Goal: Task Accomplishment & Management: Use online tool/utility

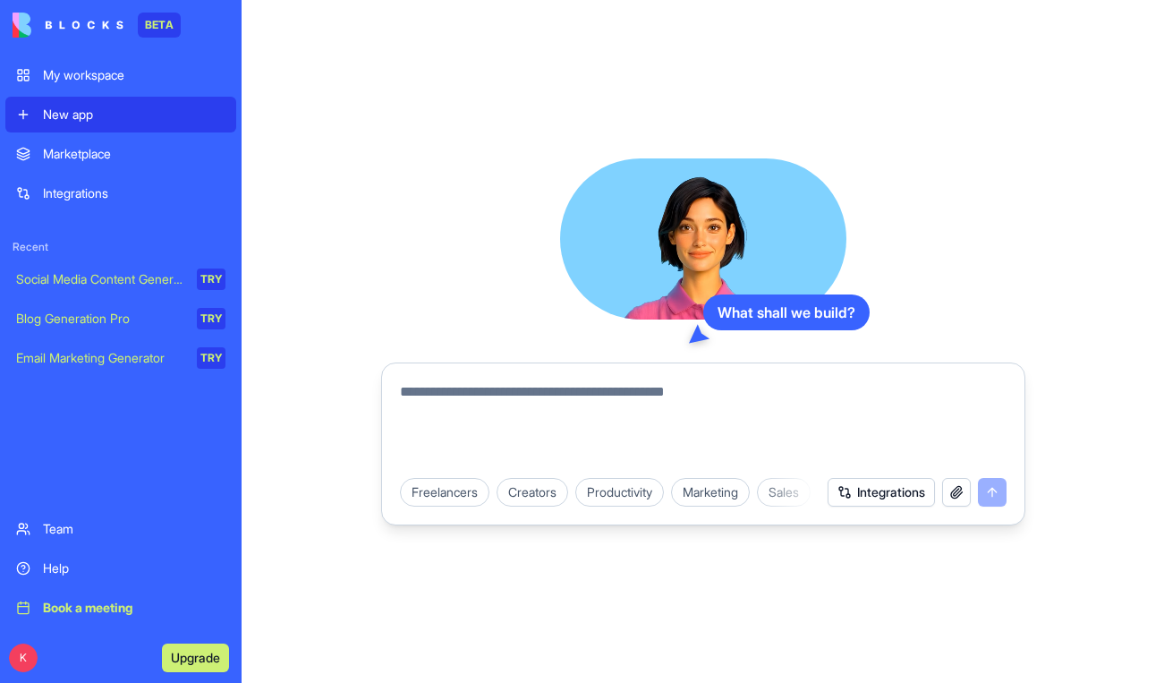
click at [106, 154] on div "Marketplace" at bounding box center [134, 154] width 182 height 18
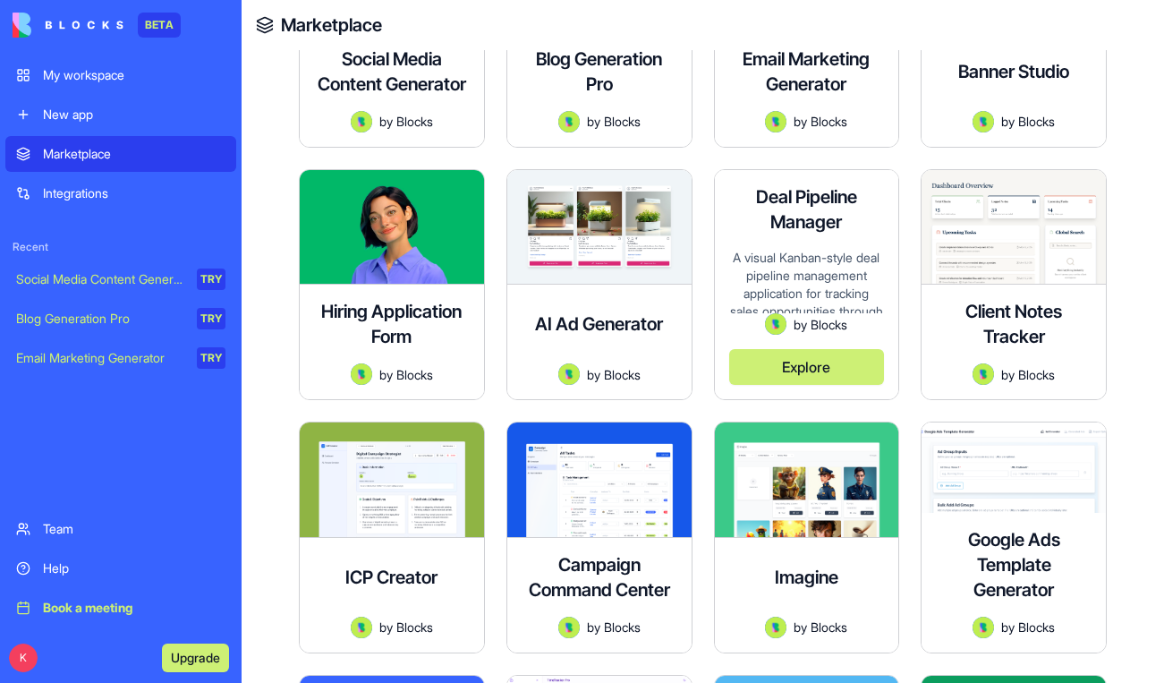
scroll to position [445, 0]
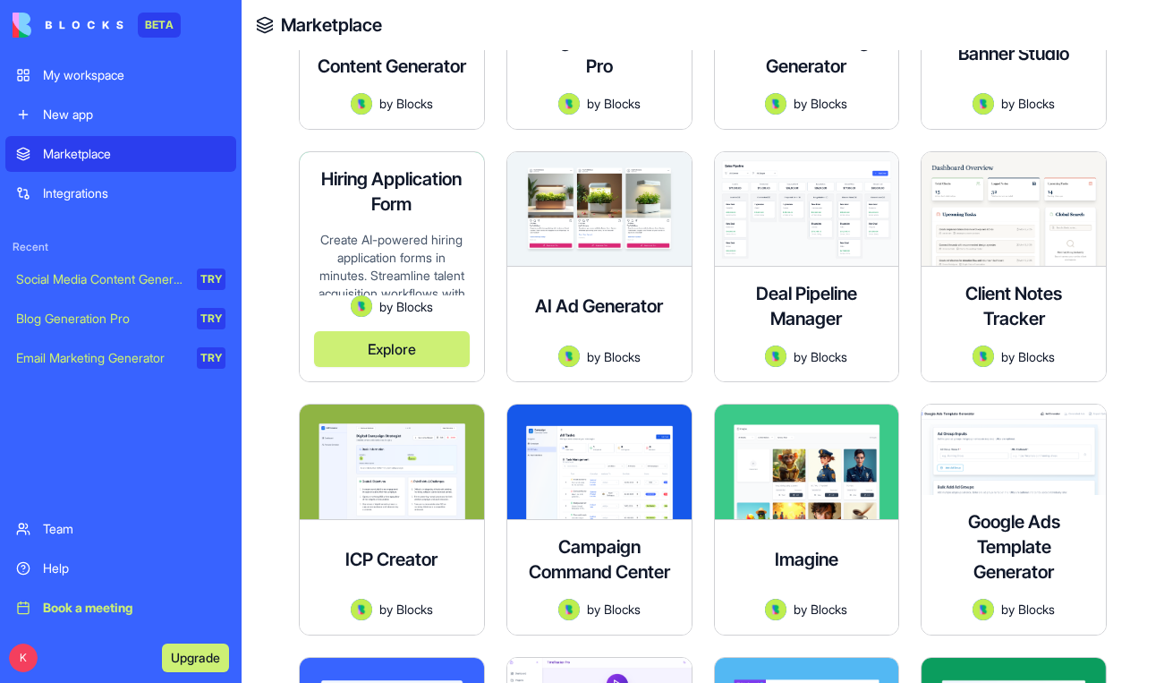
click at [457, 235] on div "Create AI-powered hiring application forms in minutes. Streamline talent acquis…" at bounding box center [392, 263] width 156 height 65
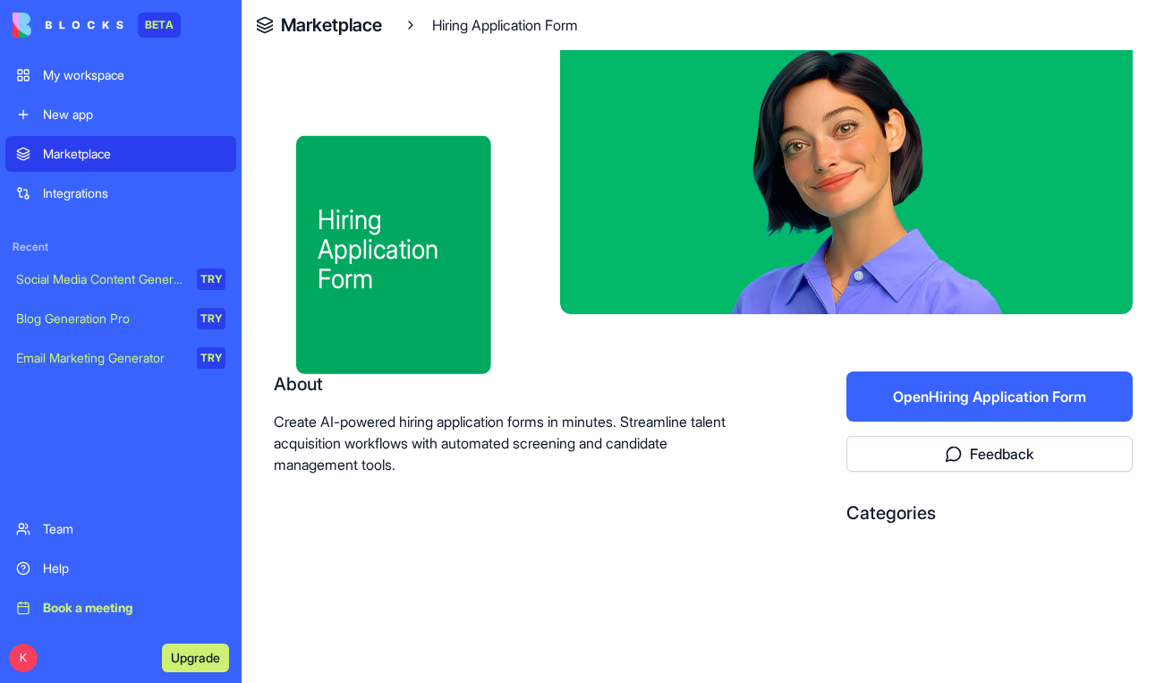
scroll to position [51, 0]
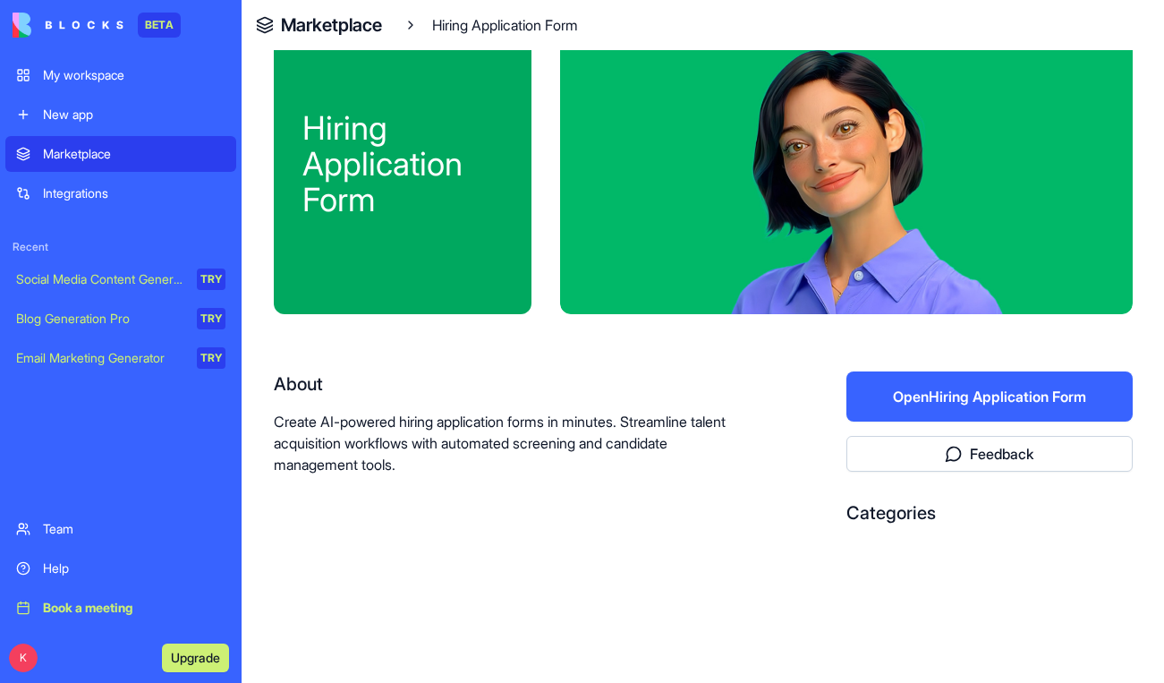
click at [903, 401] on button "Open Hiring Application Form" at bounding box center [989, 396] width 286 height 50
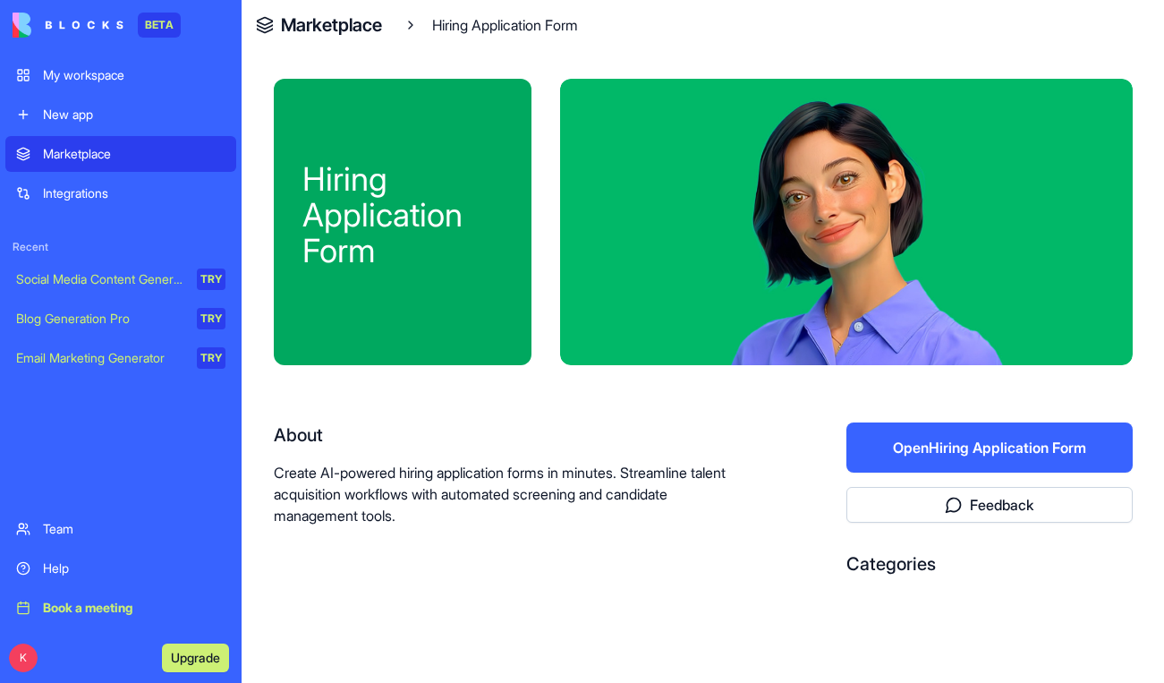
click at [101, 140] on link "Marketplace" at bounding box center [120, 154] width 231 height 36
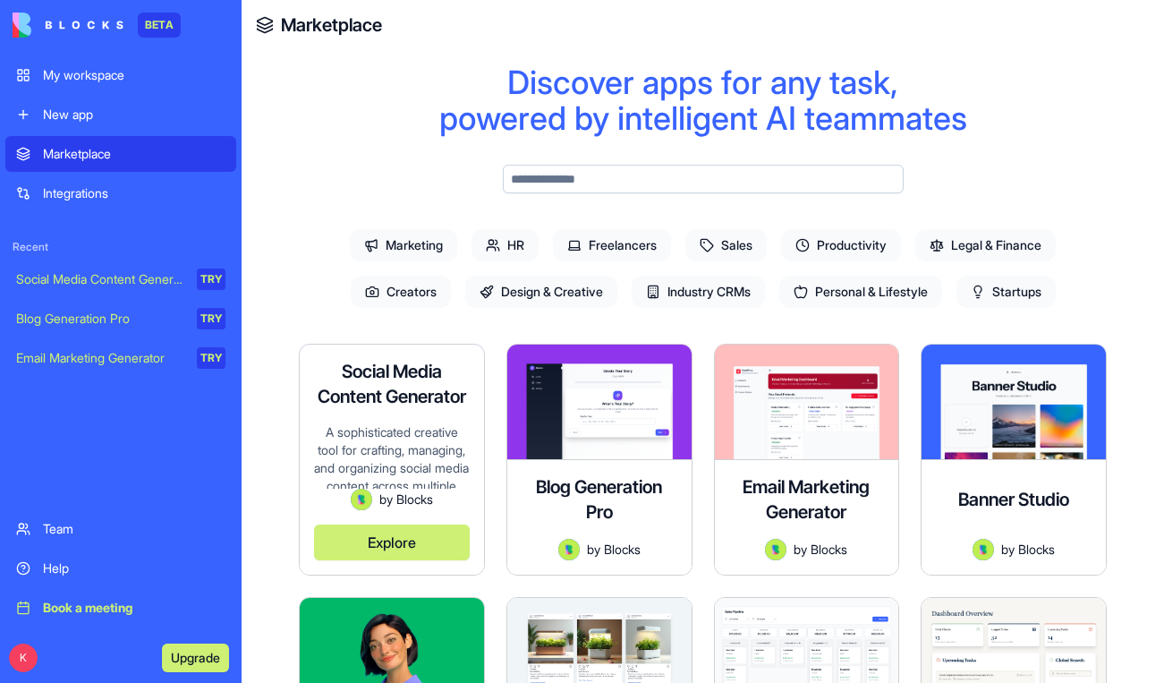
click at [377, 547] on button "Explore" at bounding box center [392, 542] width 156 height 36
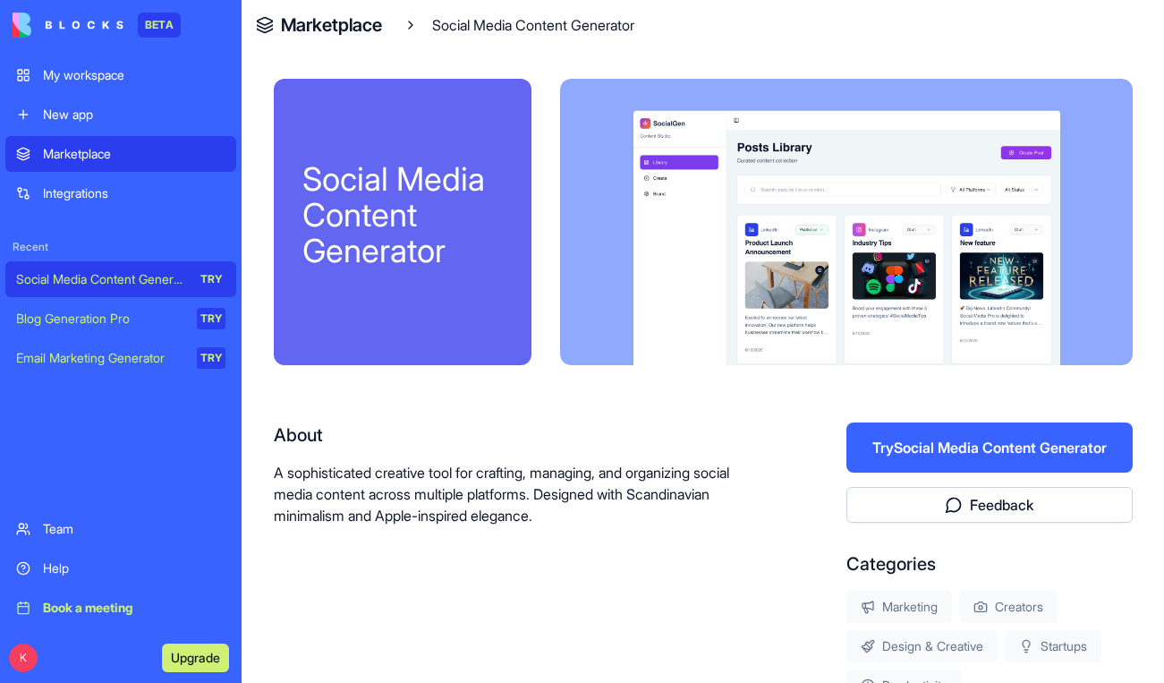
click at [1008, 441] on button "Try Social Media Content Generator" at bounding box center [989, 447] width 286 height 50
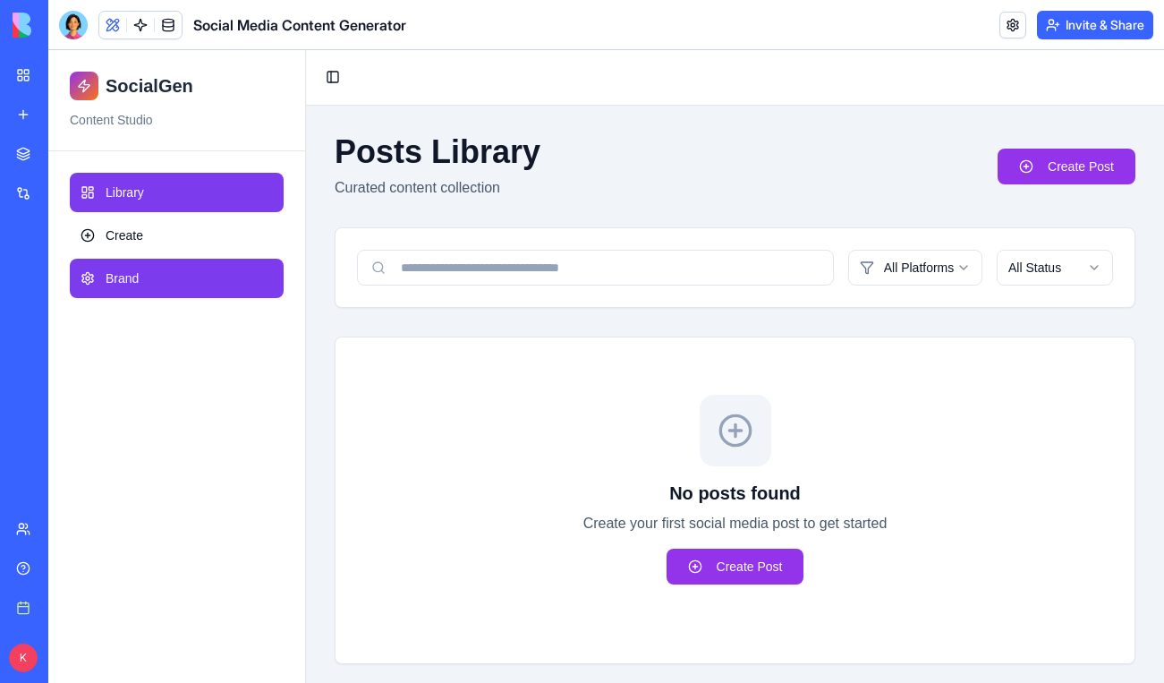
click at [124, 282] on span "Brand" at bounding box center [122, 278] width 33 height 18
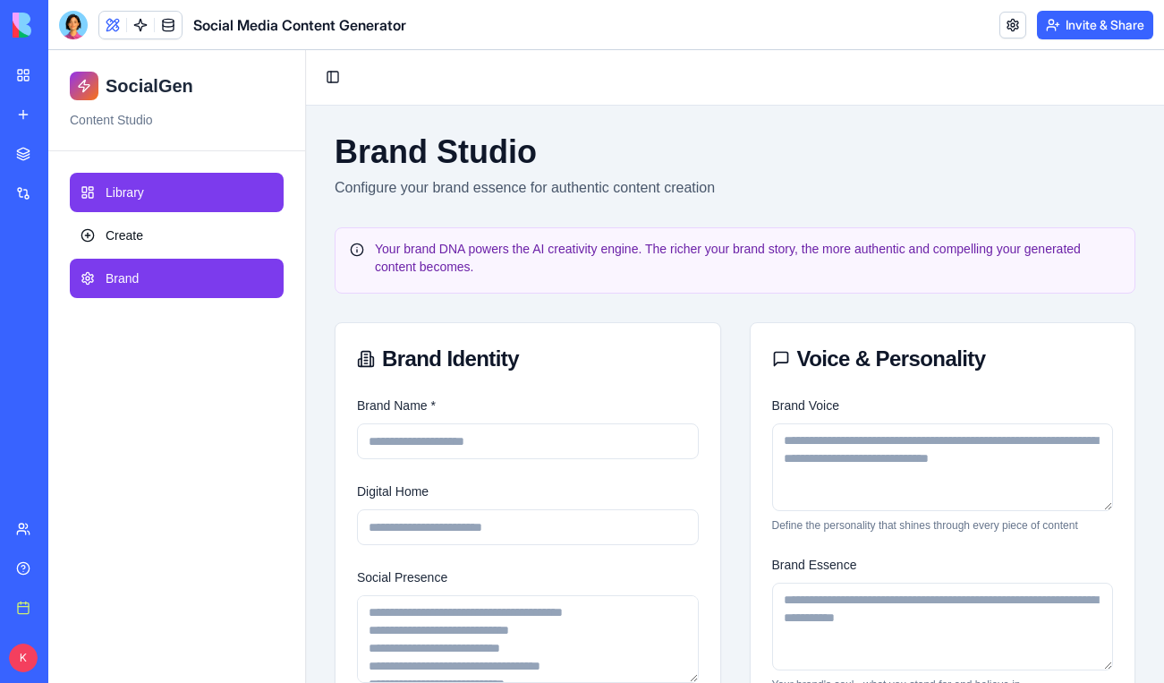
click at [111, 198] on span "Library" at bounding box center [125, 192] width 38 height 18
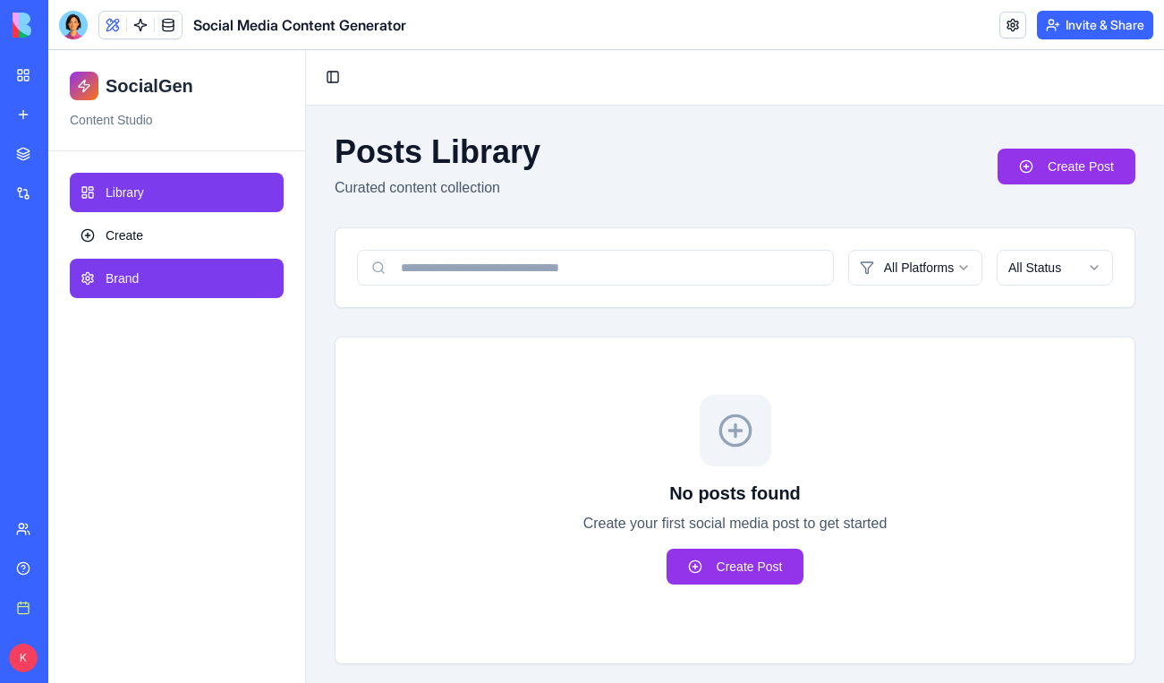
click at [155, 264] on link "Brand" at bounding box center [177, 278] width 214 height 39
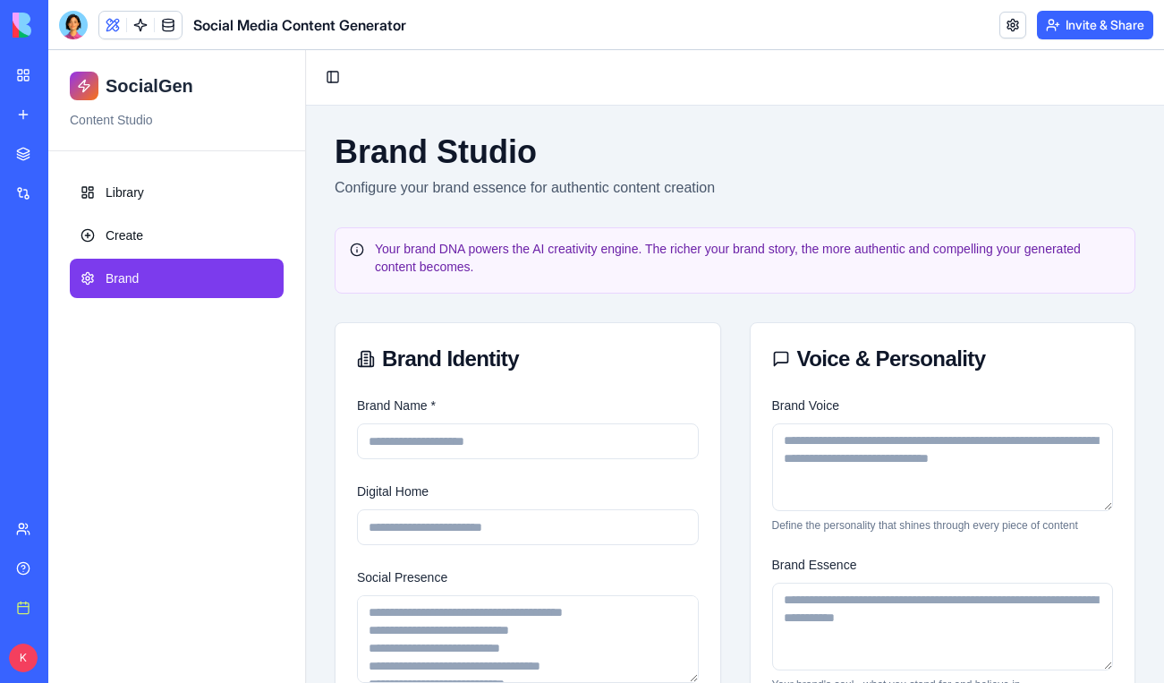
click at [17, 70] on link "My workspace" at bounding box center [41, 75] width 72 height 36
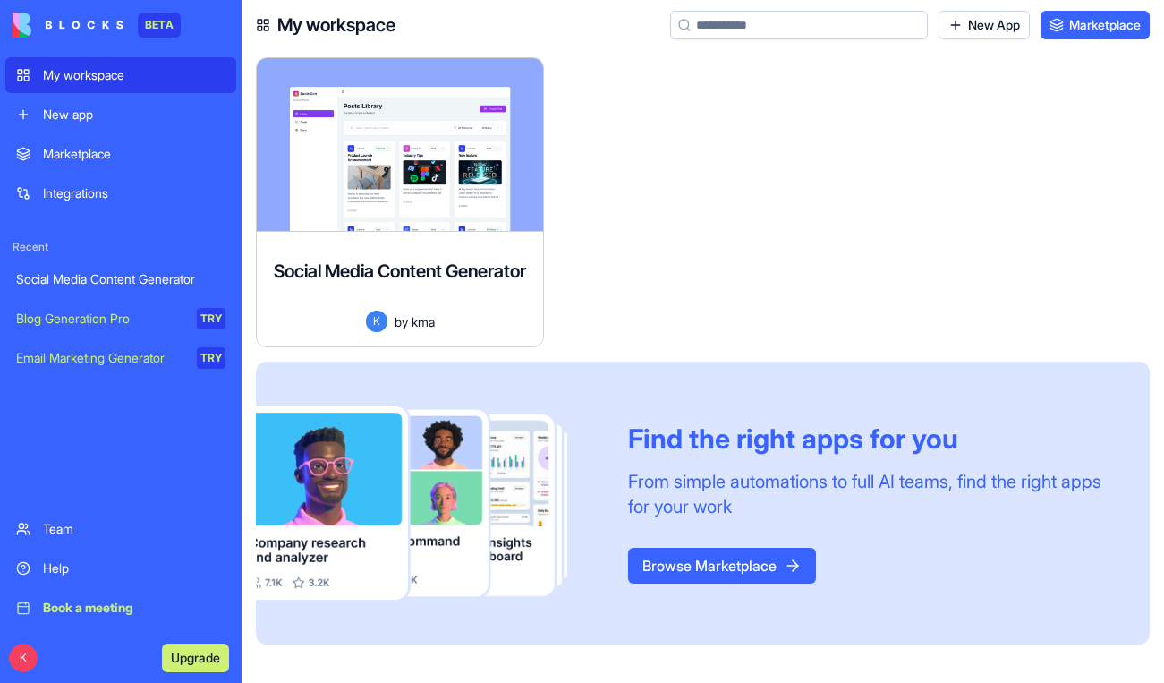
click at [99, 155] on div "Marketplace" at bounding box center [134, 154] width 182 height 18
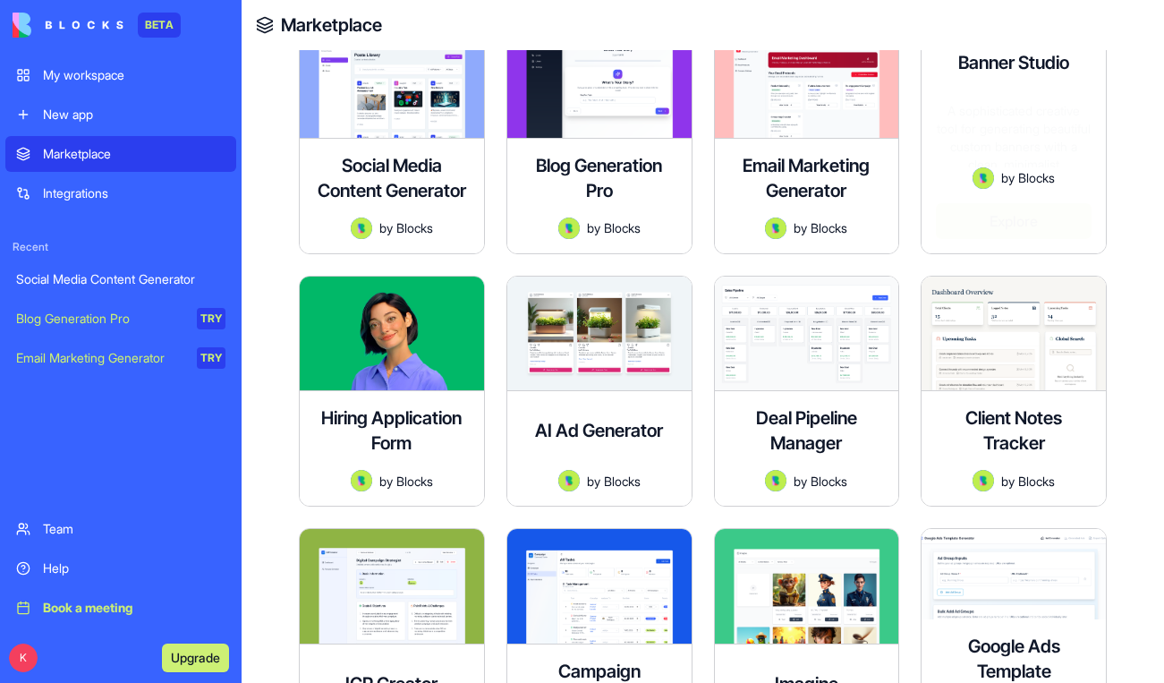
scroll to position [343, 0]
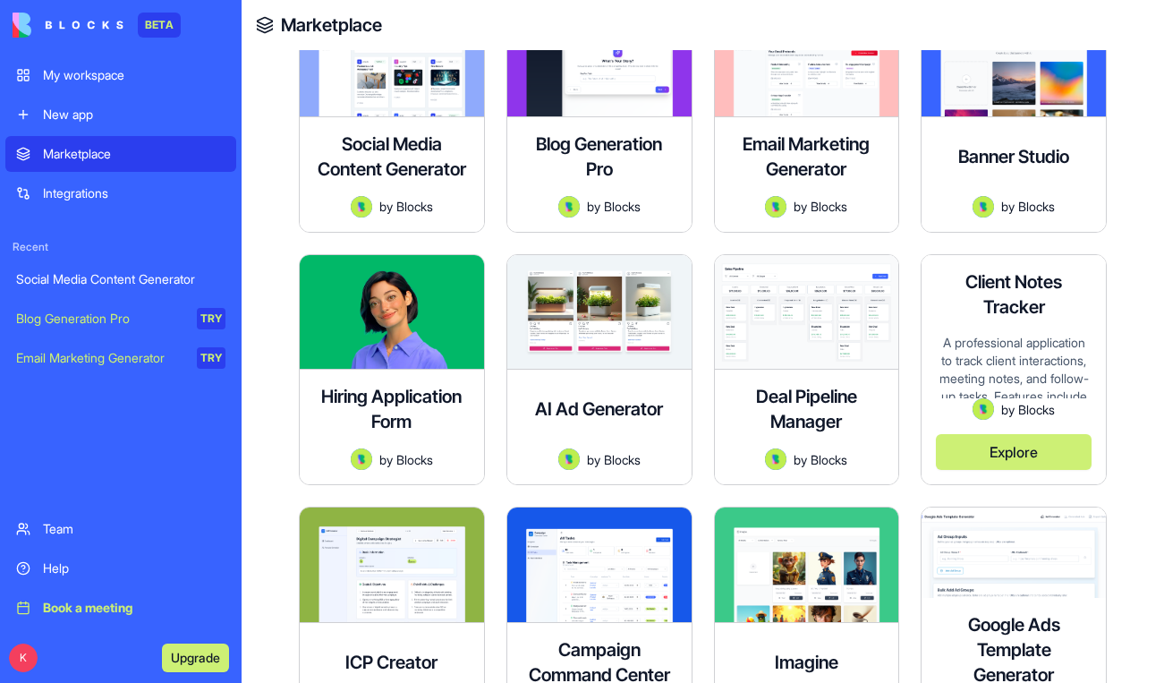
click at [1042, 351] on div "A professional application to track client interactions, meeting notes, and fol…" at bounding box center [1014, 366] width 156 height 65
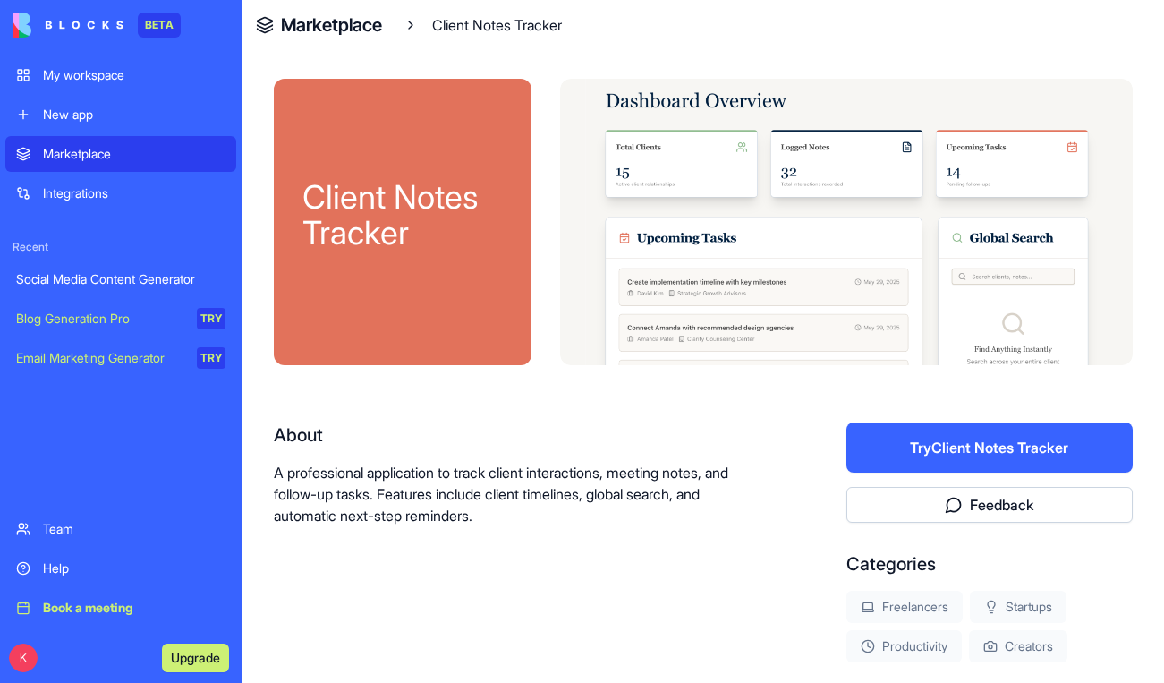
click at [953, 450] on button "Try Client Notes Tracker" at bounding box center [989, 447] width 286 height 50
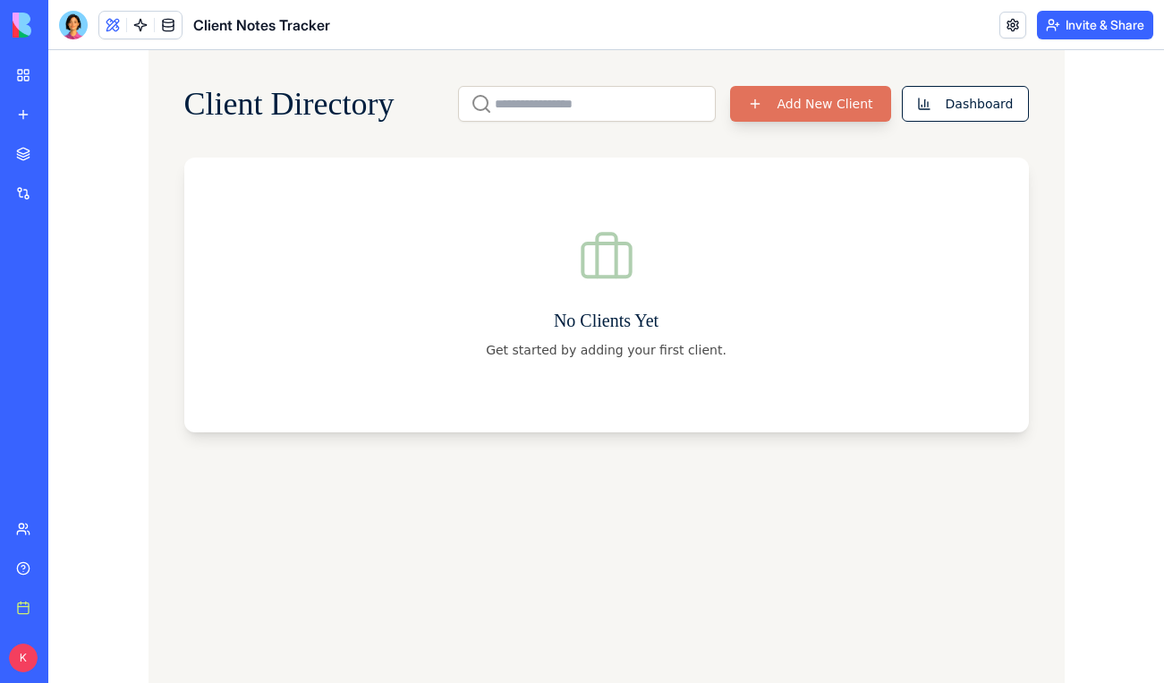
click at [789, 116] on button "Add New Client" at bounding box center [810, 104] width 160 height 36
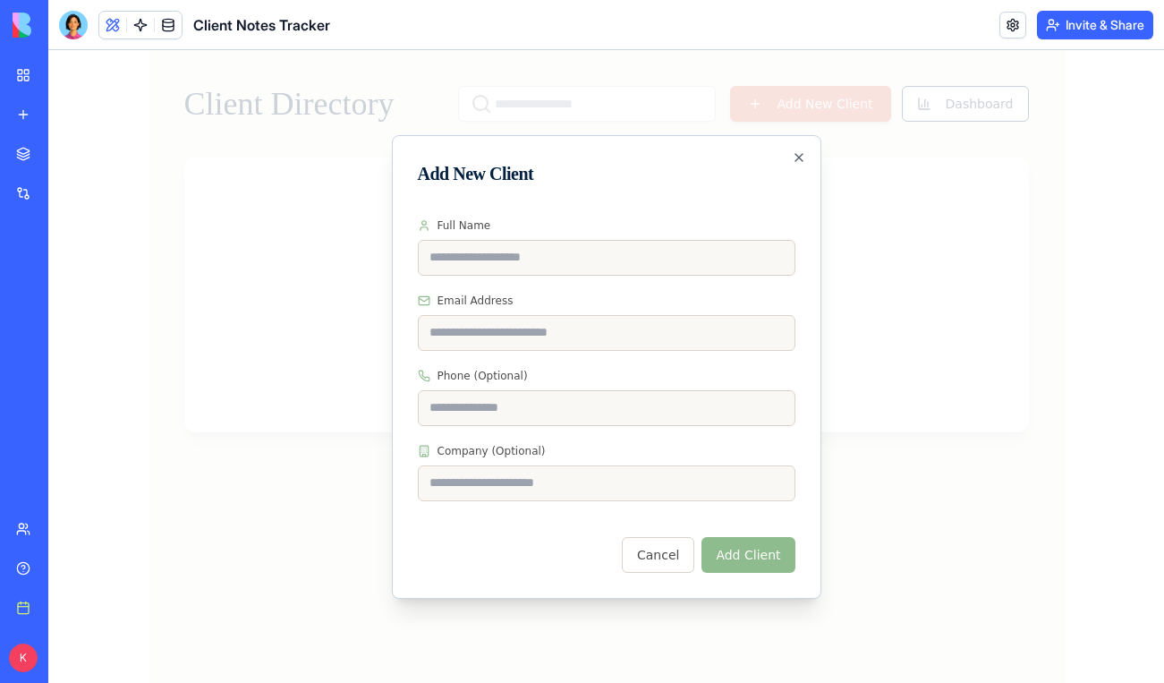
click at [510, 265] on input "Full Name" at bounding box center [606, 258] width 377 height 36
type input "**********"
click at [513, 261] on input "**********" at bounding box center [606, 258] width 377 height 36
drag, startPoint x: 513, startPoint y: 261, endPoint x: 293, endPoint y: 237, distance: 222.3
click at [293, 237] on body "**********" at bounding box center [605, 366] width 1115 height 632
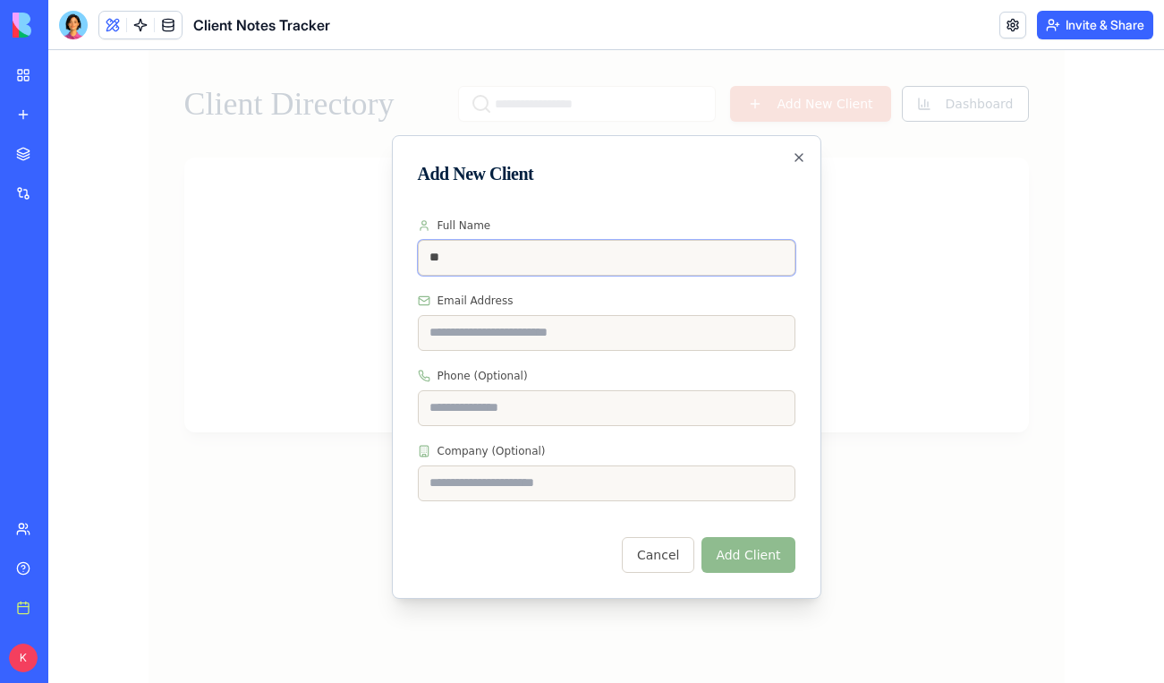
type input "*"
click at [533, 256] on input "Full Name" at bounding box center [606, 258] width 377 height 36
type input "**********"
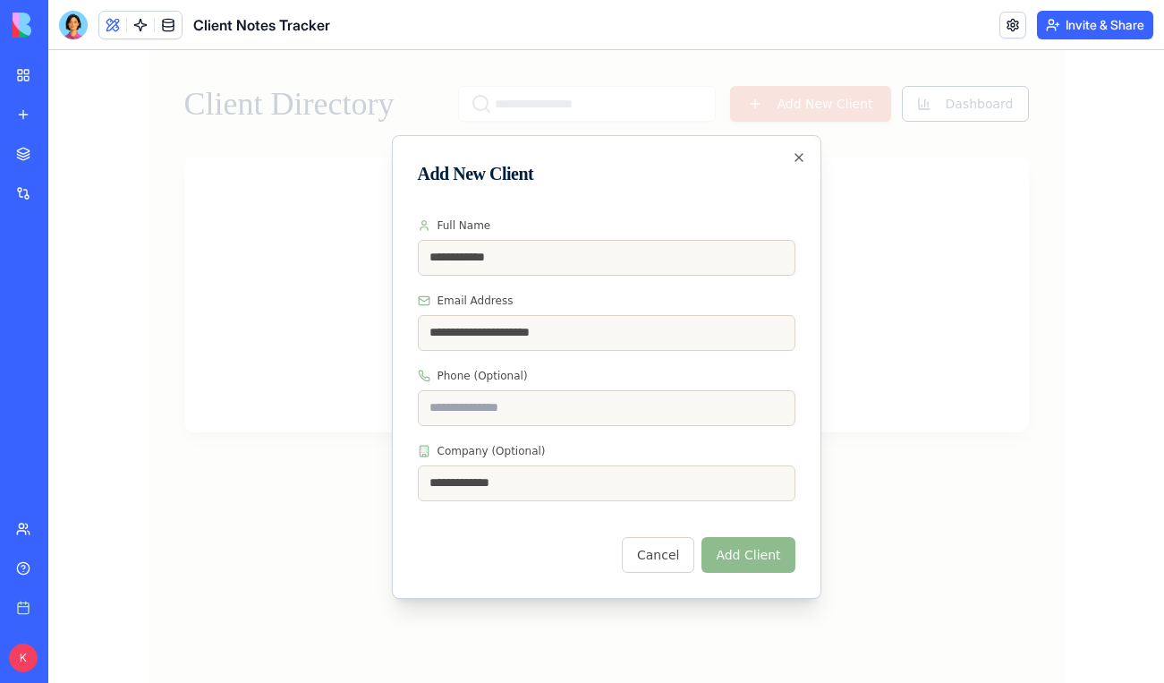
click at [733, 564] on button "Add Client" at bounding box center [747, 555] width 93 height 36
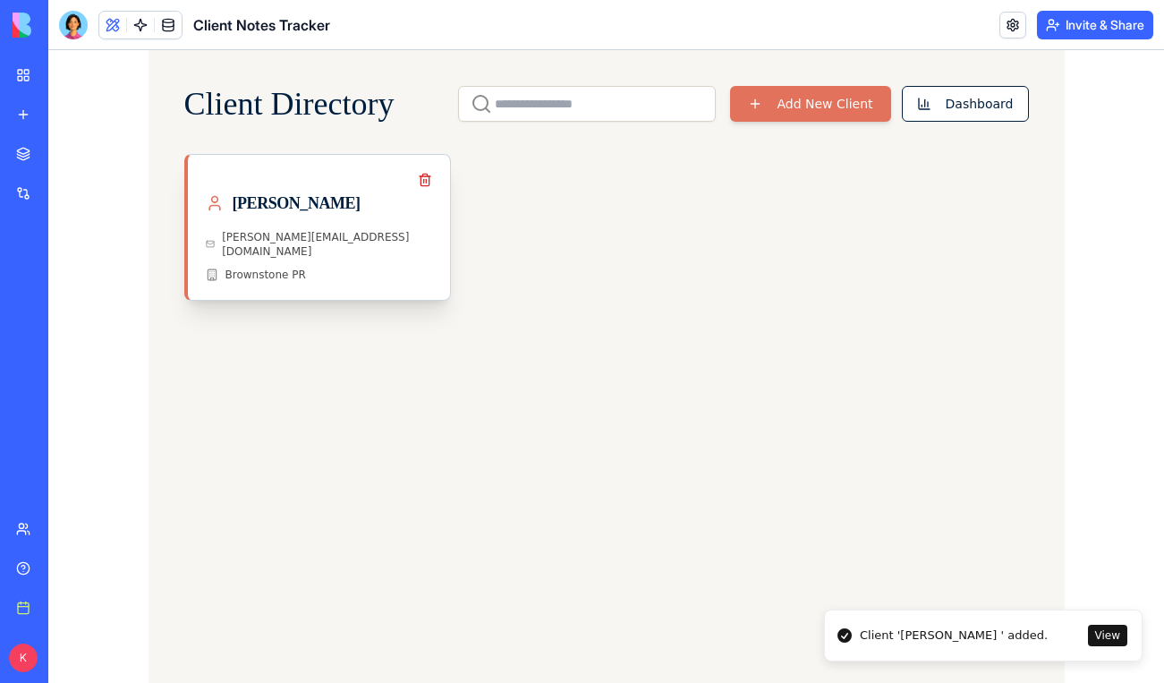
click at [391, 225] on div "[PERSON_NAME]" at bounding box center [319, 210] width 227 height 39
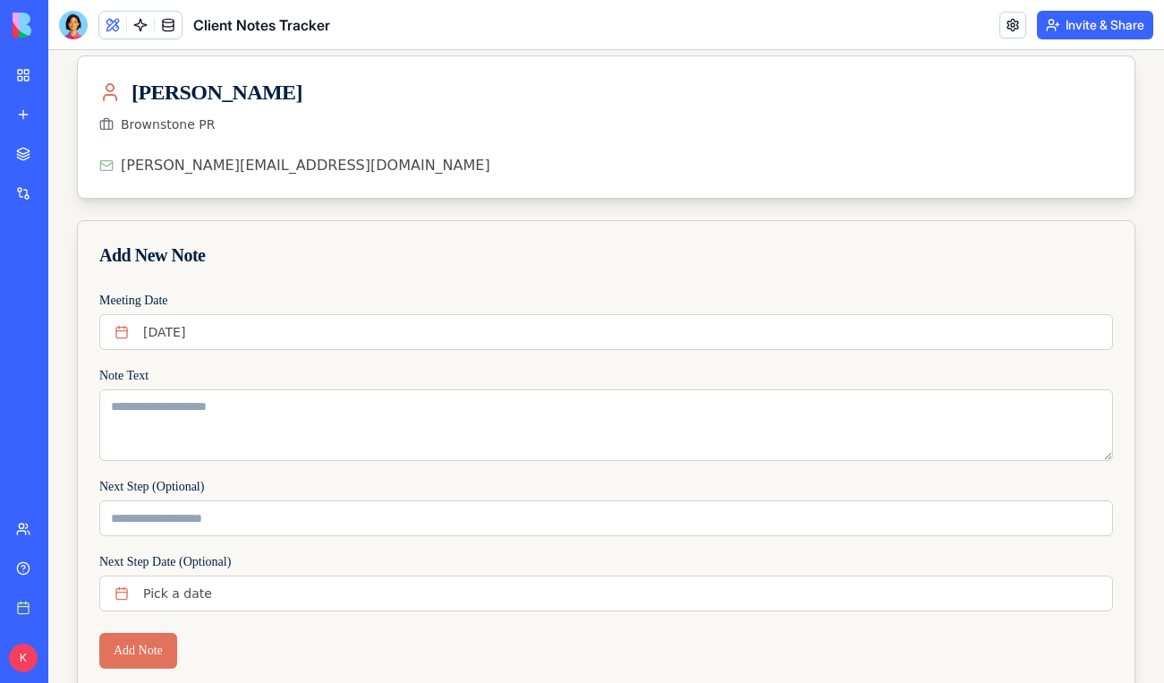
scroll to position [63, 0]
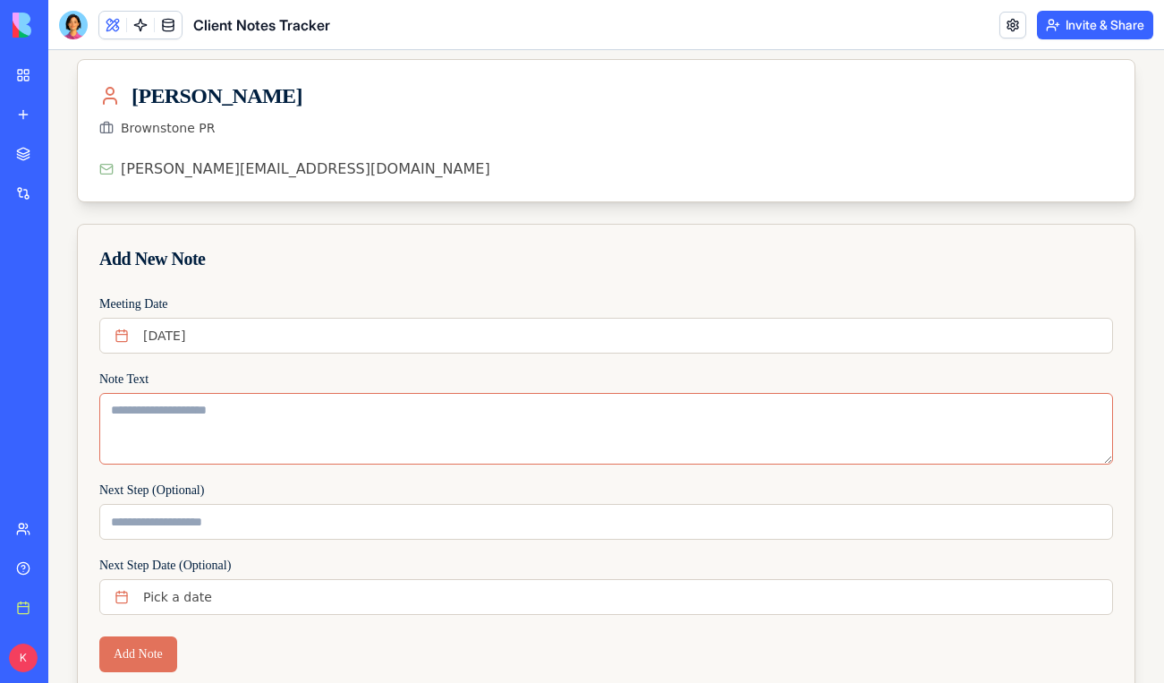
click at [174, 403] on textarea "Note Text" at bounding box center [606, 429] width 1014 height 72
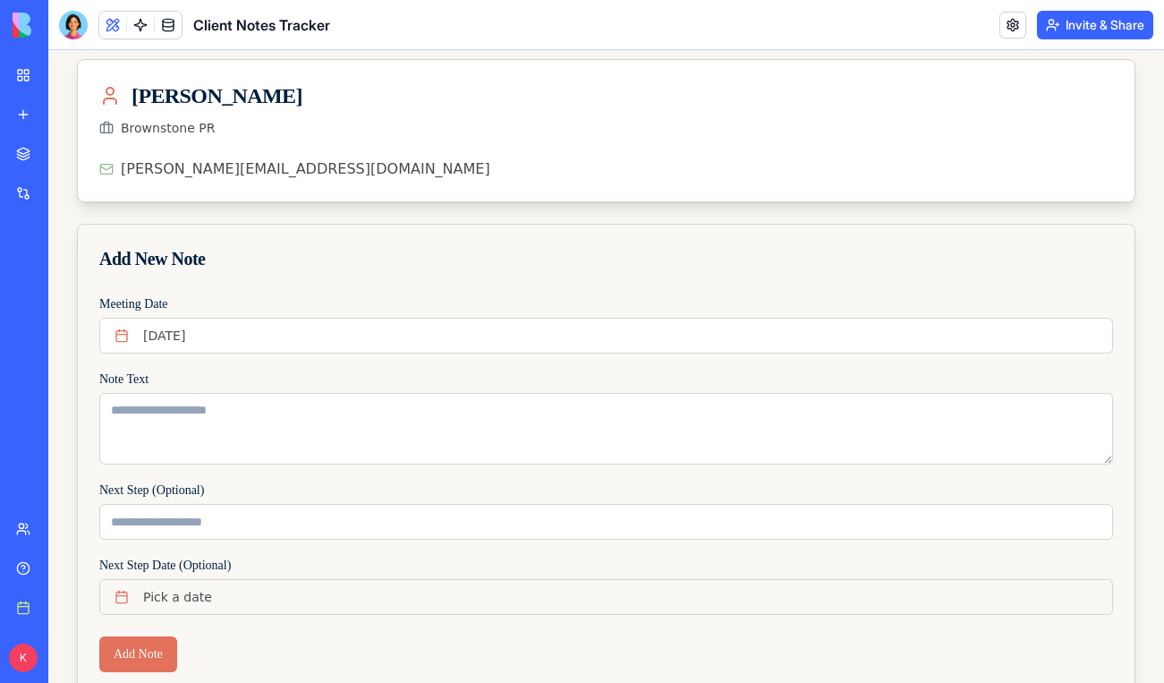
click at [173, 609] on button "Pick a date" at bounding box center [606, 597] width 1014 height 36
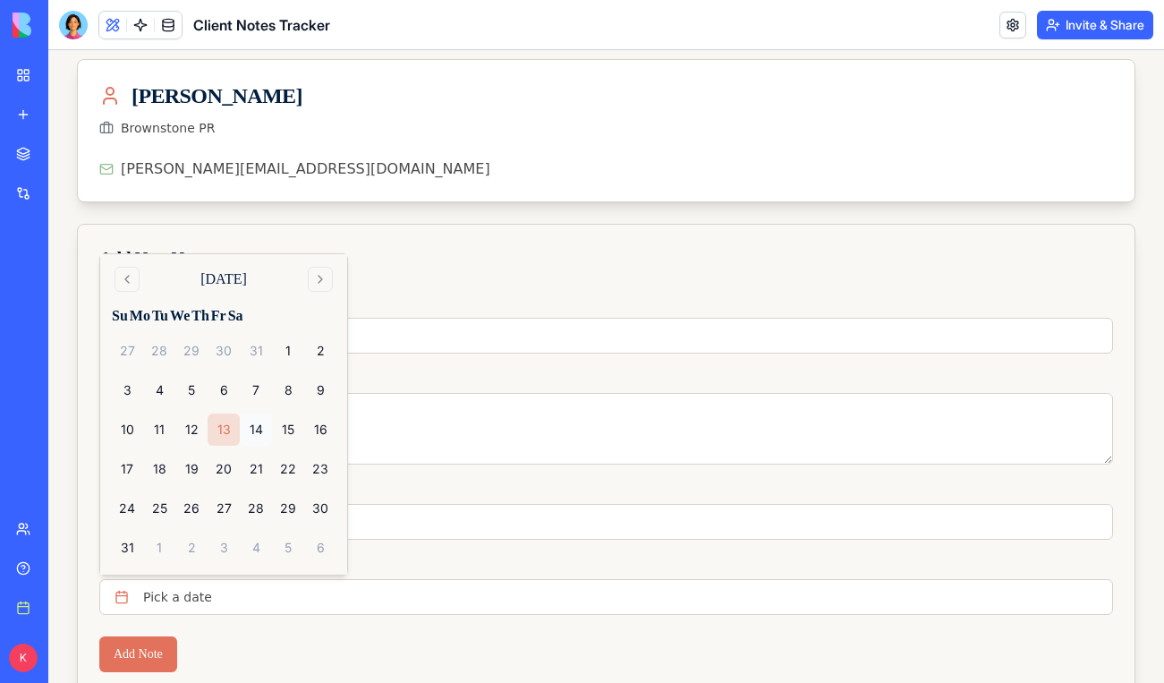
click at [259, 431] on button "14" at bounding box center [256, 429] width 32 height 32
click at [415, 422] on textarea "Note Text" at bounding box center [606, 429] width 1014 height 72
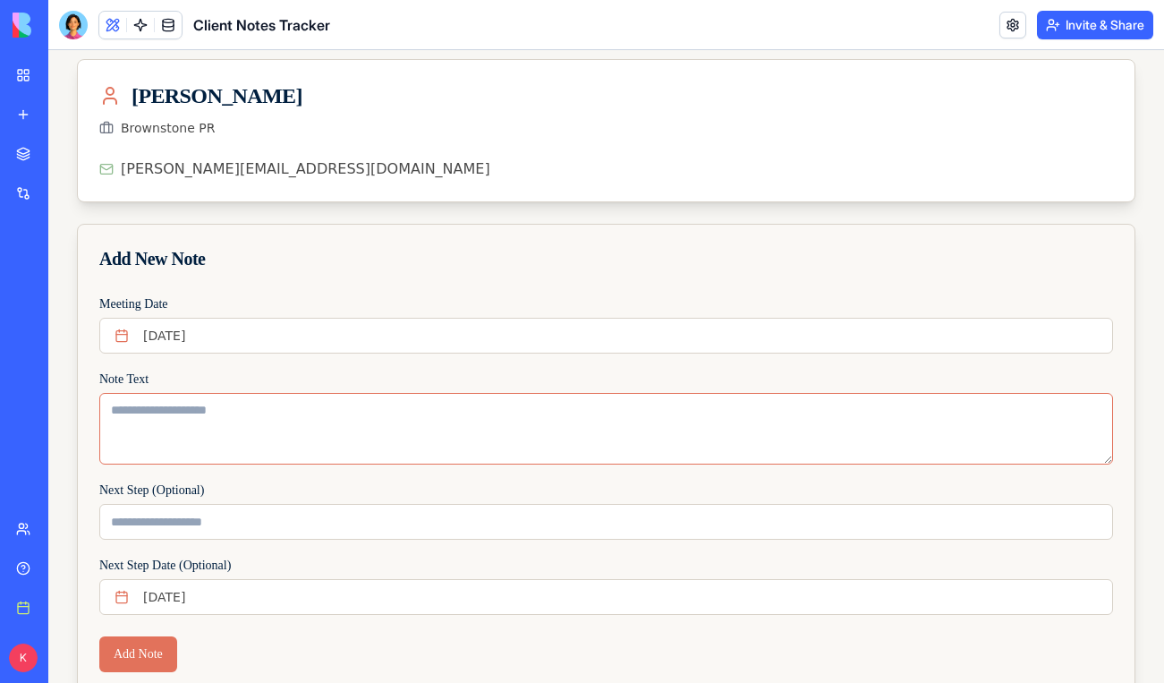
click at [404, 423] on textarea "Note Text" at bounding box center [606, 429] width 1014 height 72
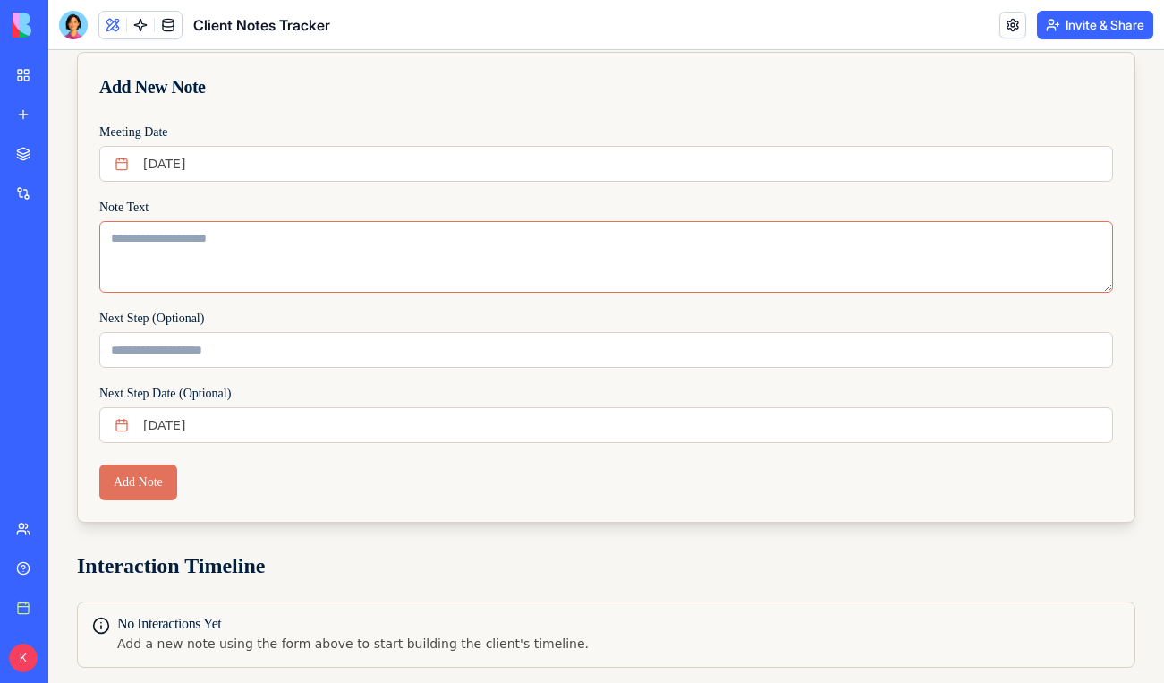
scroll to position [248, 0]
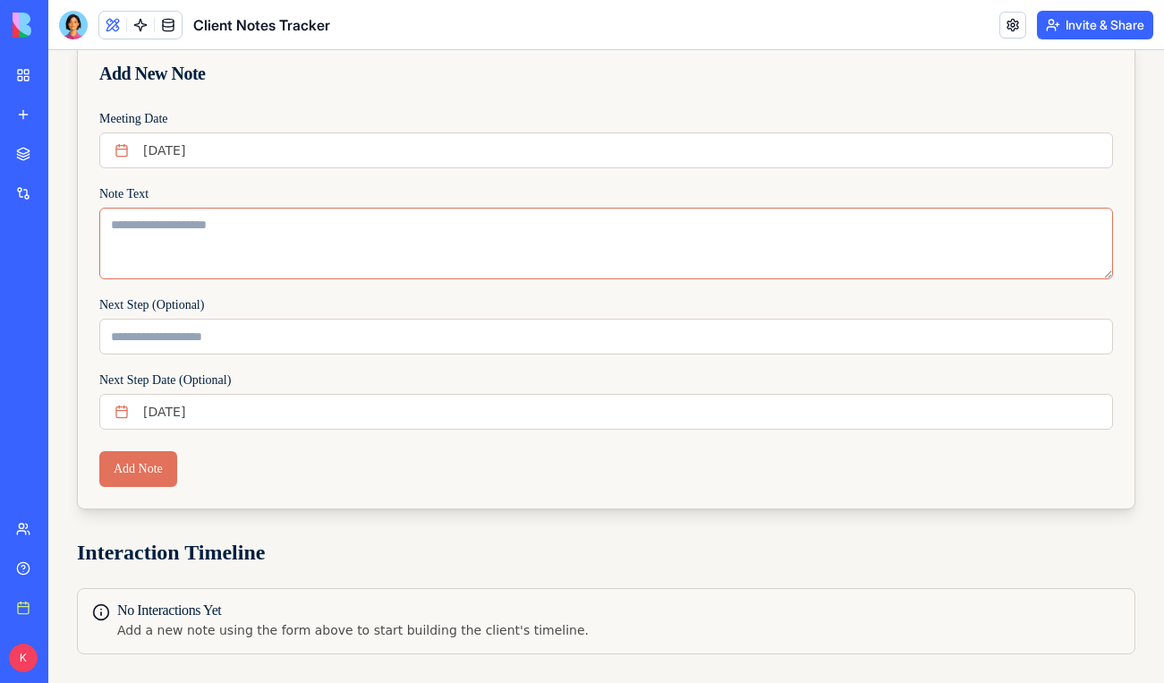
click at [255, 261] on textarea "Note Text" at bounding box center [606, 244] width 1014 height 72
type textarea "**********"
click at [150, 345] on input "Next Step (Optional)" at bounding box center [606, 336] width 1014 height 36
type input "**********"
click at [99, 451] on button "Add Note" at bounding box center [138, 469] width 78 height 36
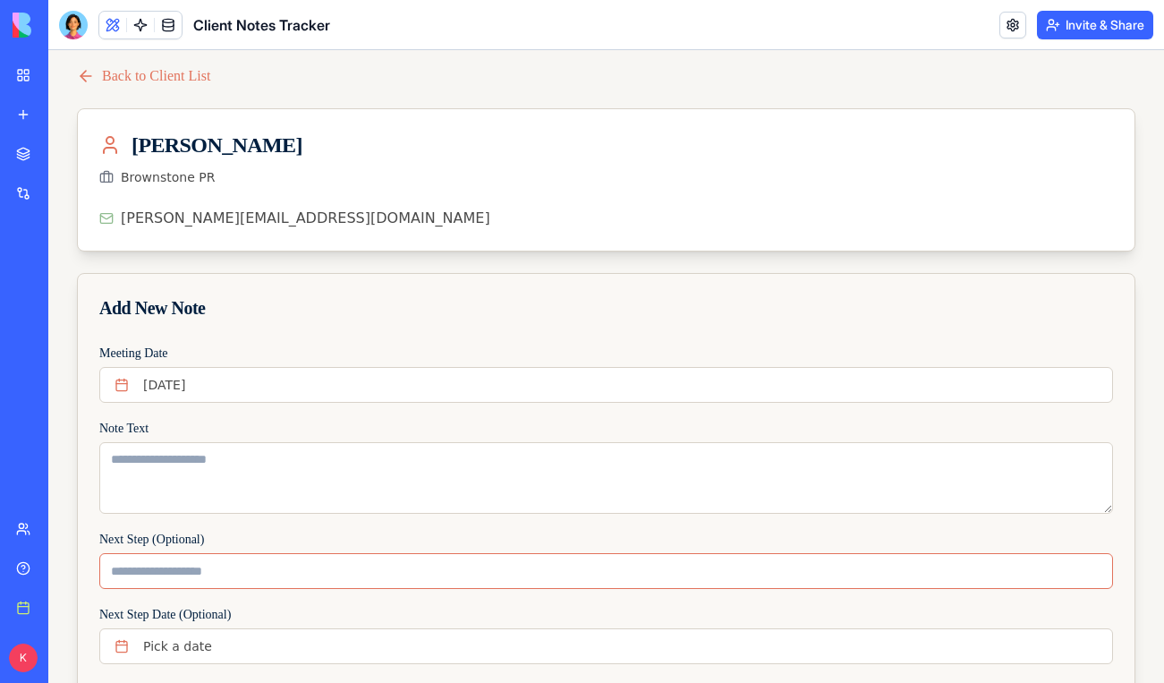
scroll to position [0, 0]
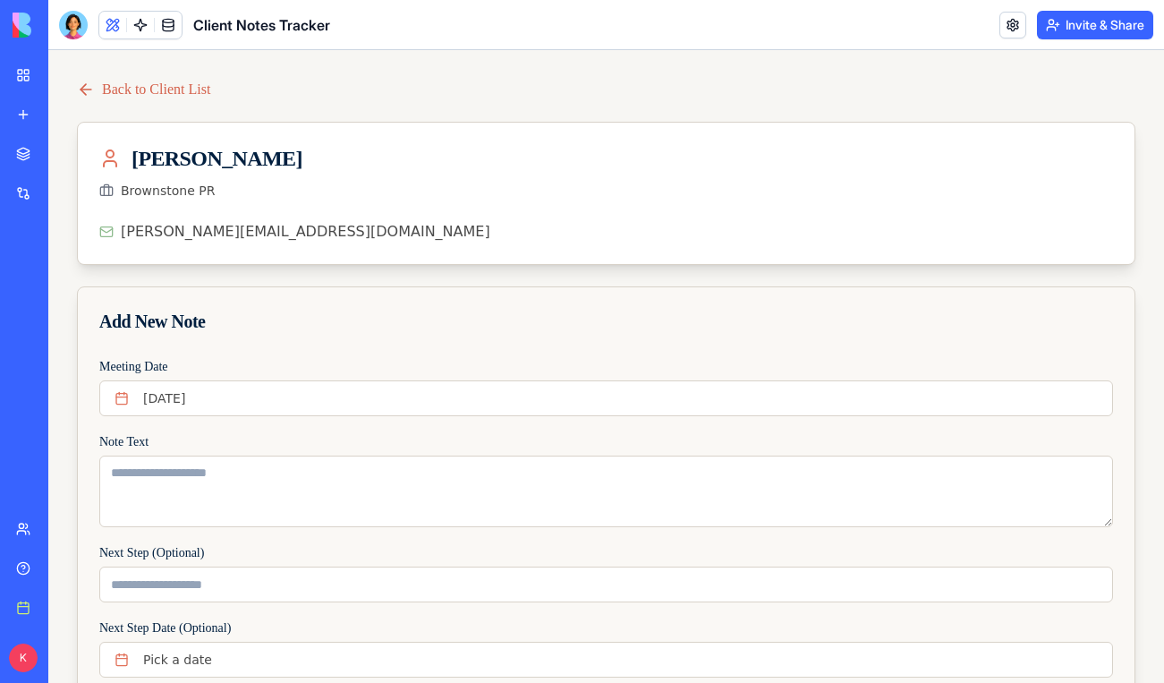
click at [119, 88] on link "Back to Client List" at bounding box center [143, 89] width 133 height 21
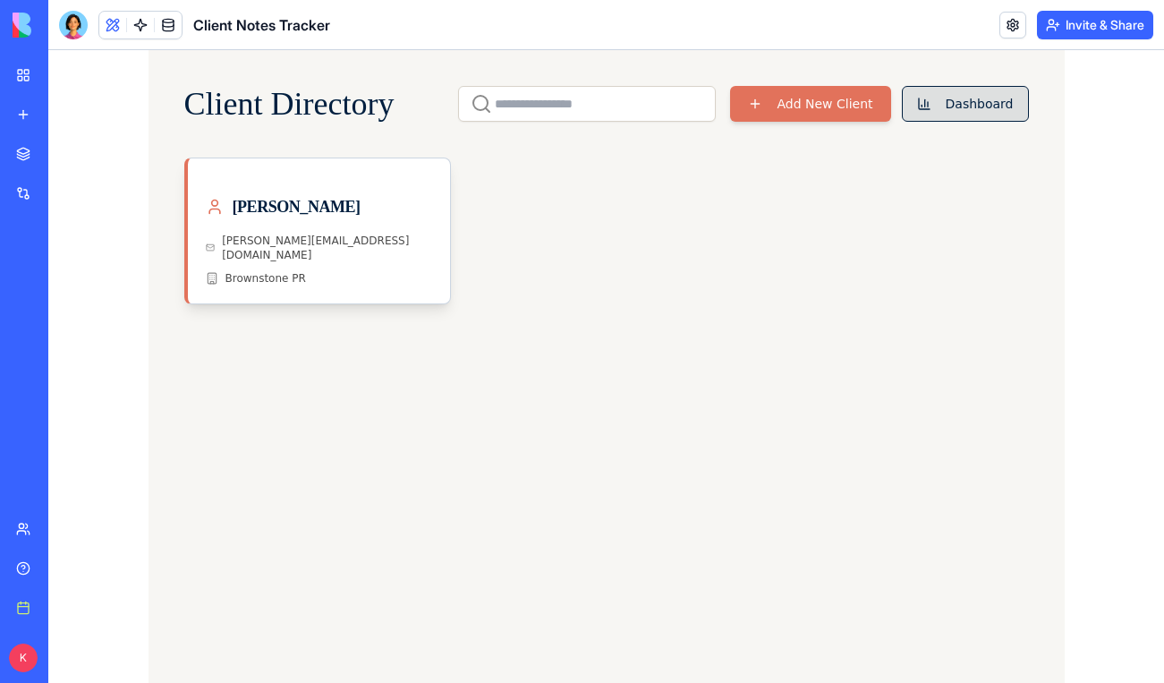
click at [963, 113] on button "Dashboard" at bounding box center [965, 104] width 127 height 36
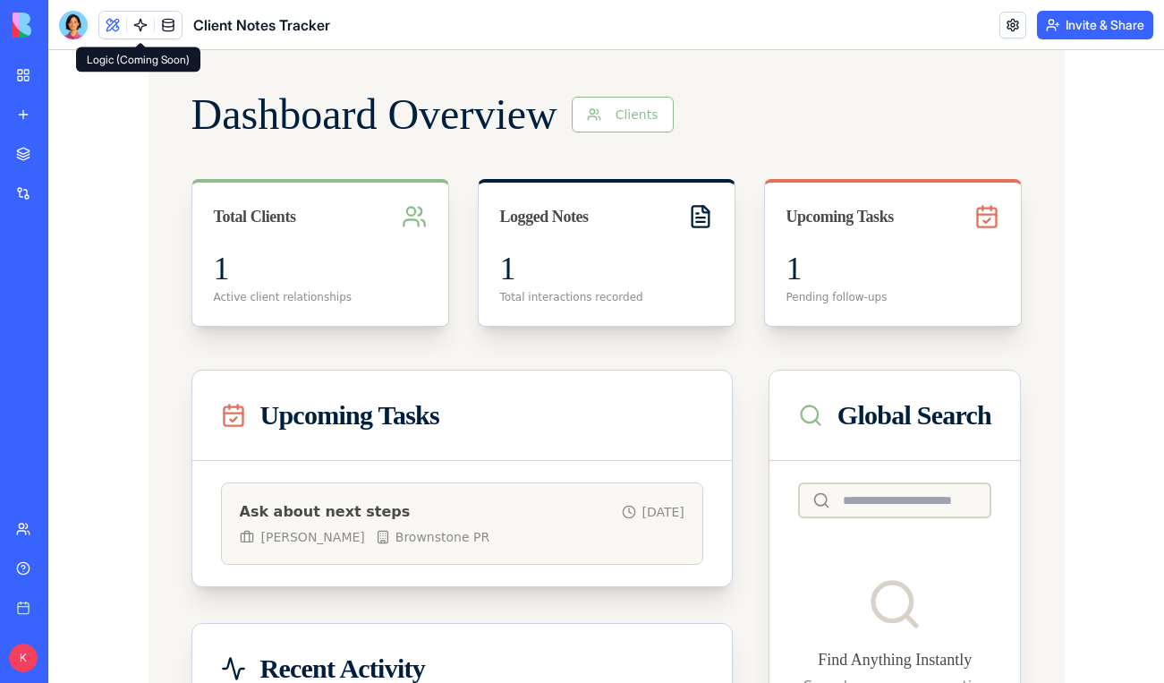
click at [142, 28] on link at bounding box center [140, 25] width 27 height 27
click at [117, 28] on span at bounding box center [113, 25] width 50 height 50
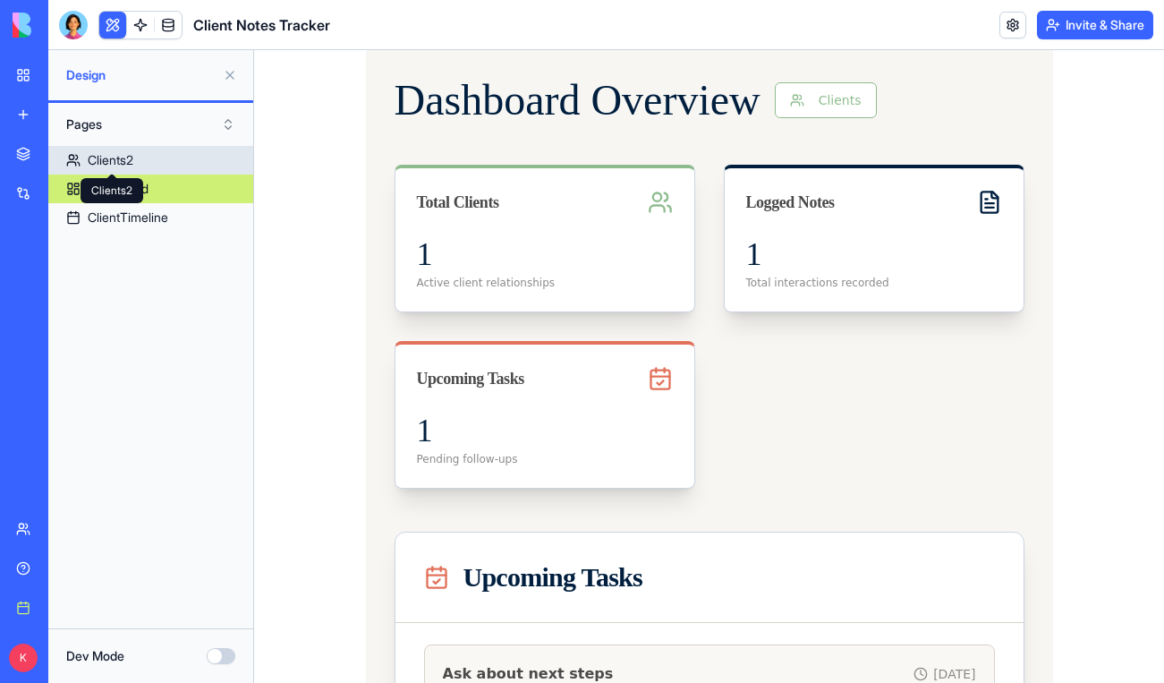
click at [106, 157] on div "Clients2" at bounding box center [111, 160] width 46 height 18
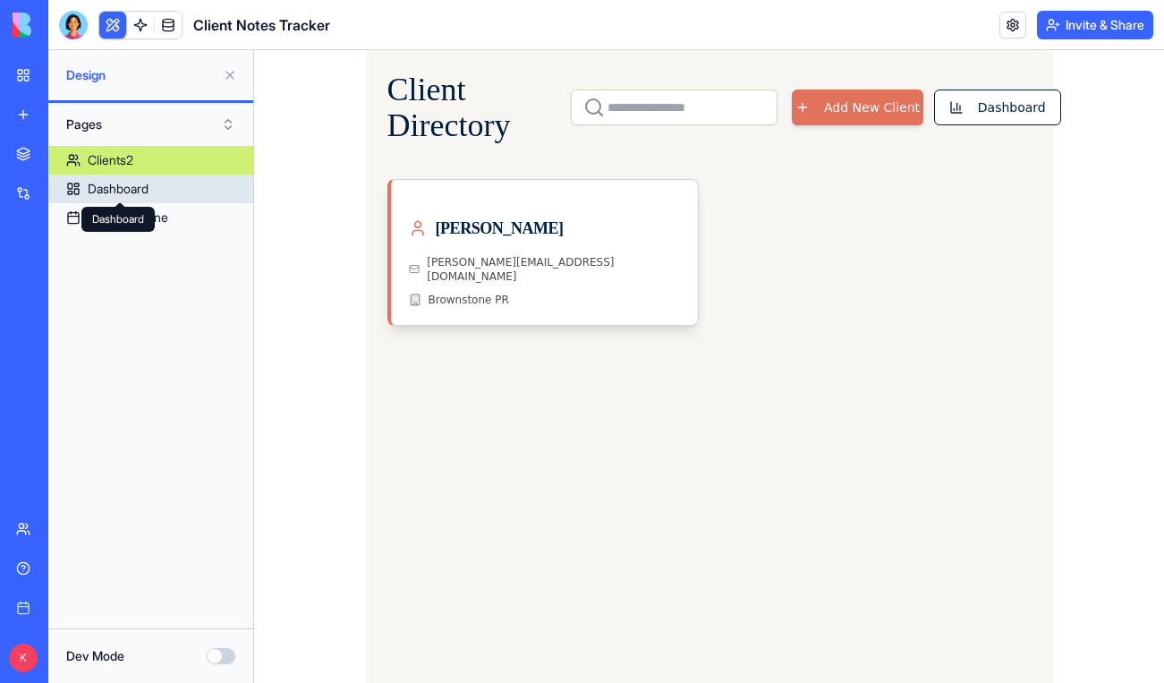
click at [106, 191] on div "Dashboard" at bounding box center [118, 189] width 61 height 18
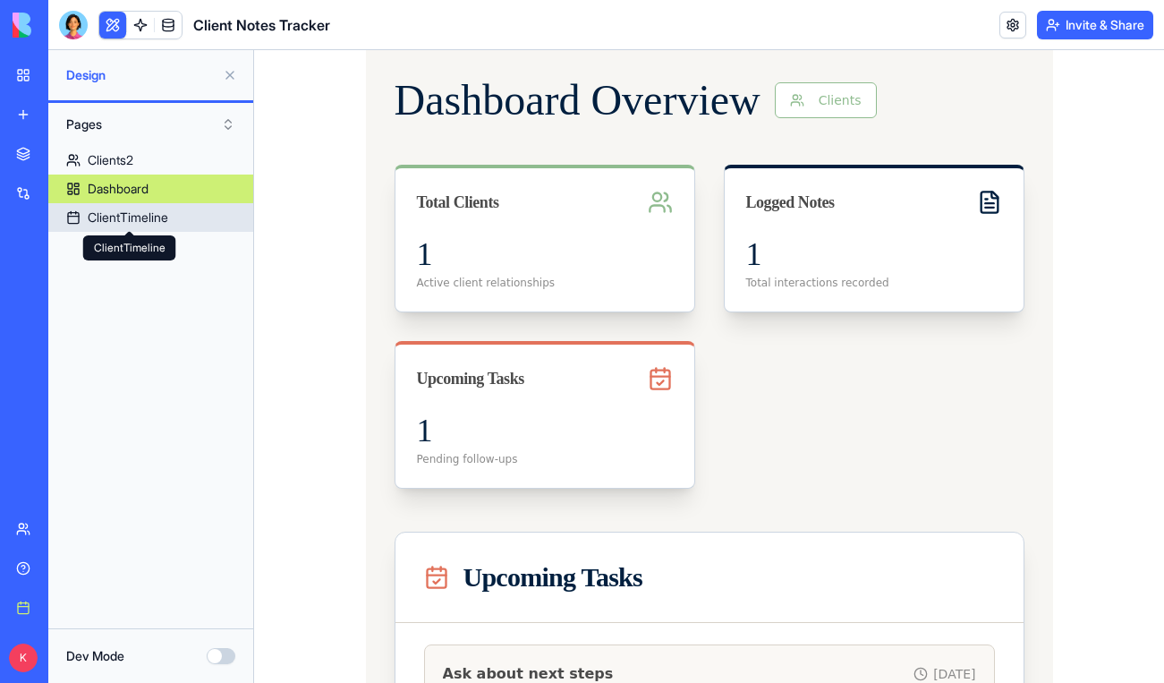
click at [106, 214] on div "ClientTimeline" at bounding box center [128, 217] width 81 height 18
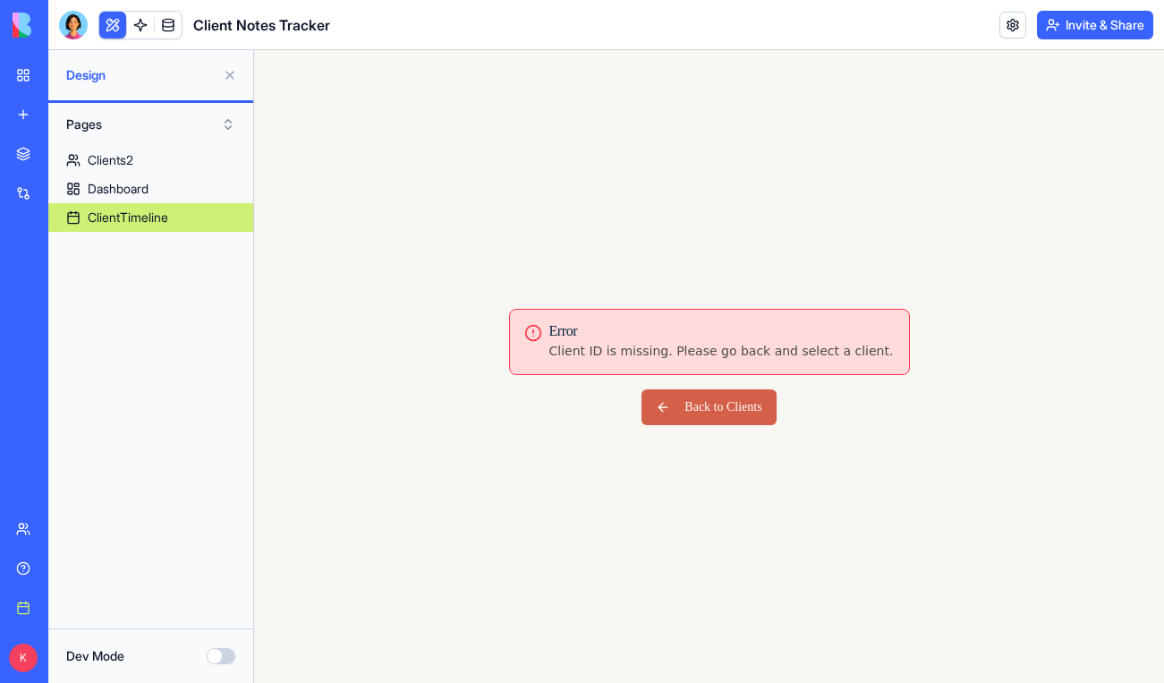
click at [715, 418] on button "Back to Clients" at bounding box center [708, 407] width 134 height 36
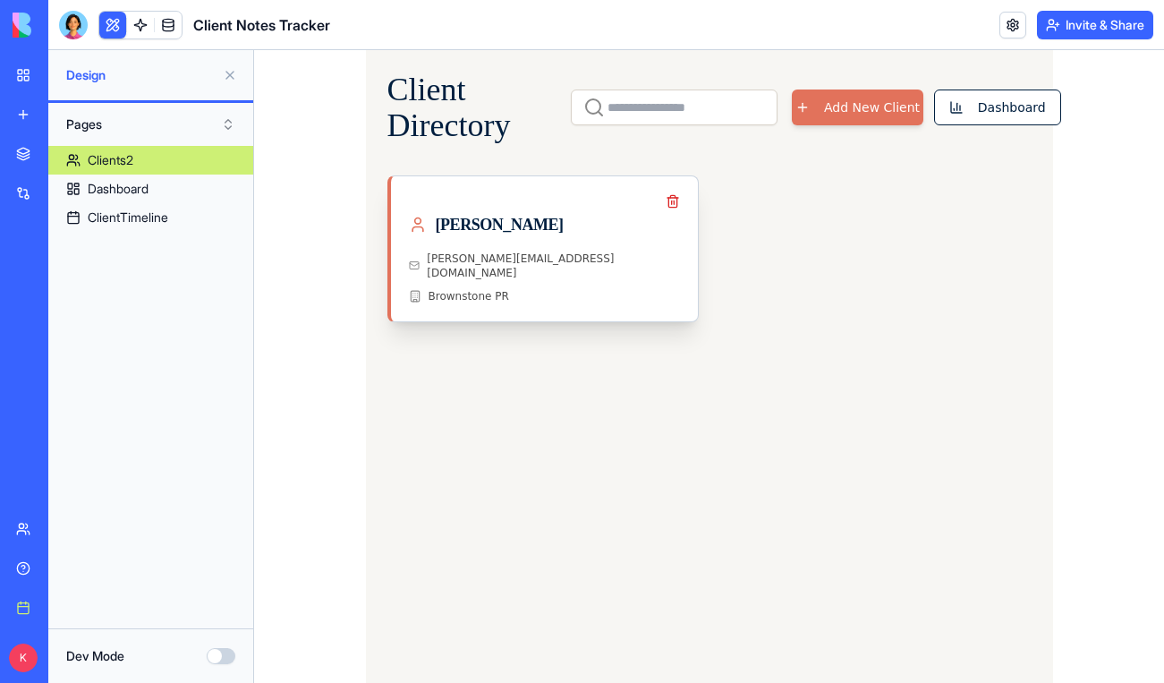
click at [632, 209] on link "[PERSON_NAME] [PERSON_NAME][EMAIL_ADDRESS][DOMAIN_NAME] Brownstone PR" at bounding box center [544, 248] width 307 height 145
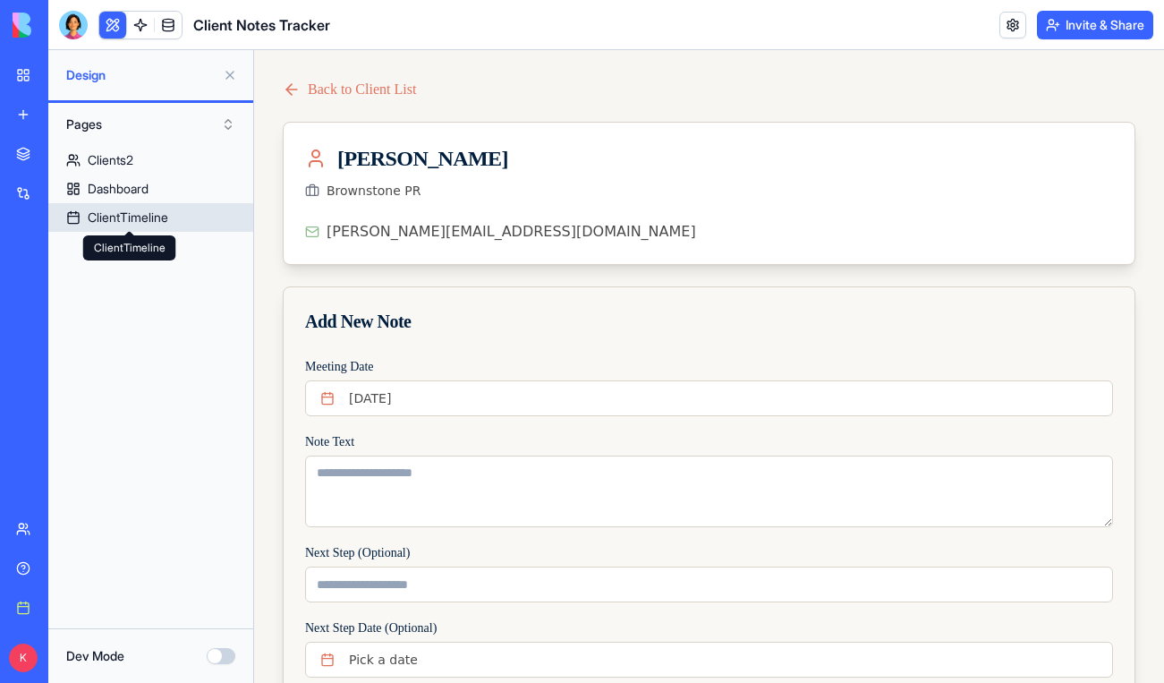
click at [130, 218] on div "ClientTimeline" at bounding box center [128, 217] width 81 height 18
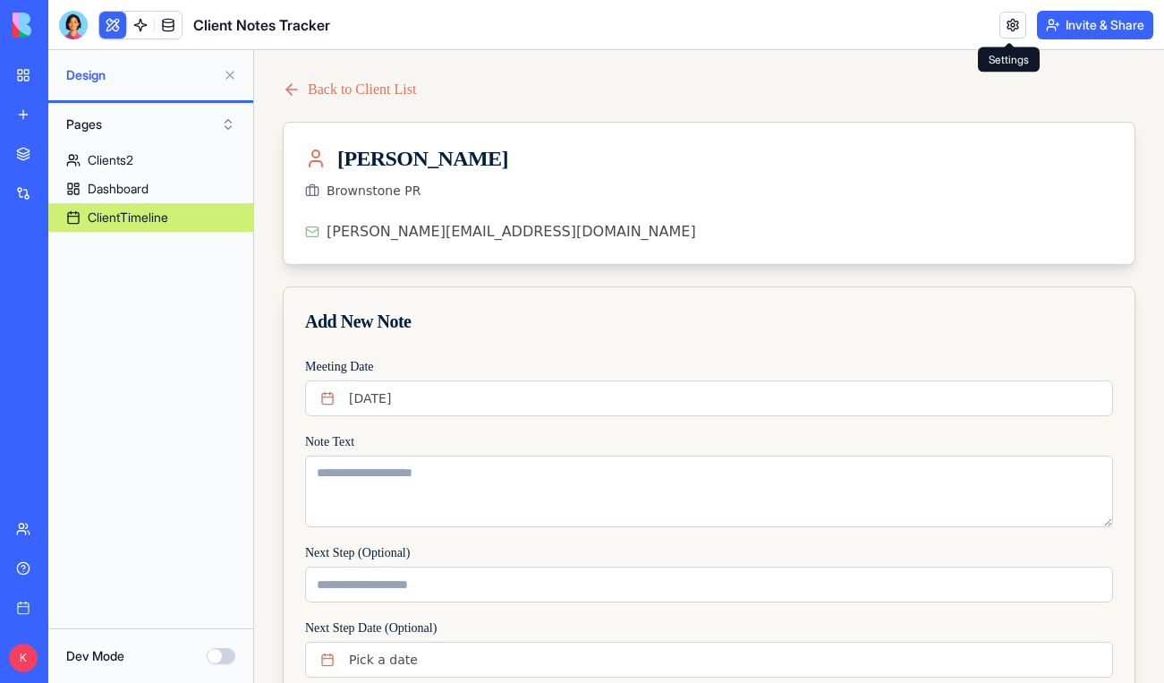
click at [1003, 26] on link at bounding box center [1012, 25] width 27 height 27
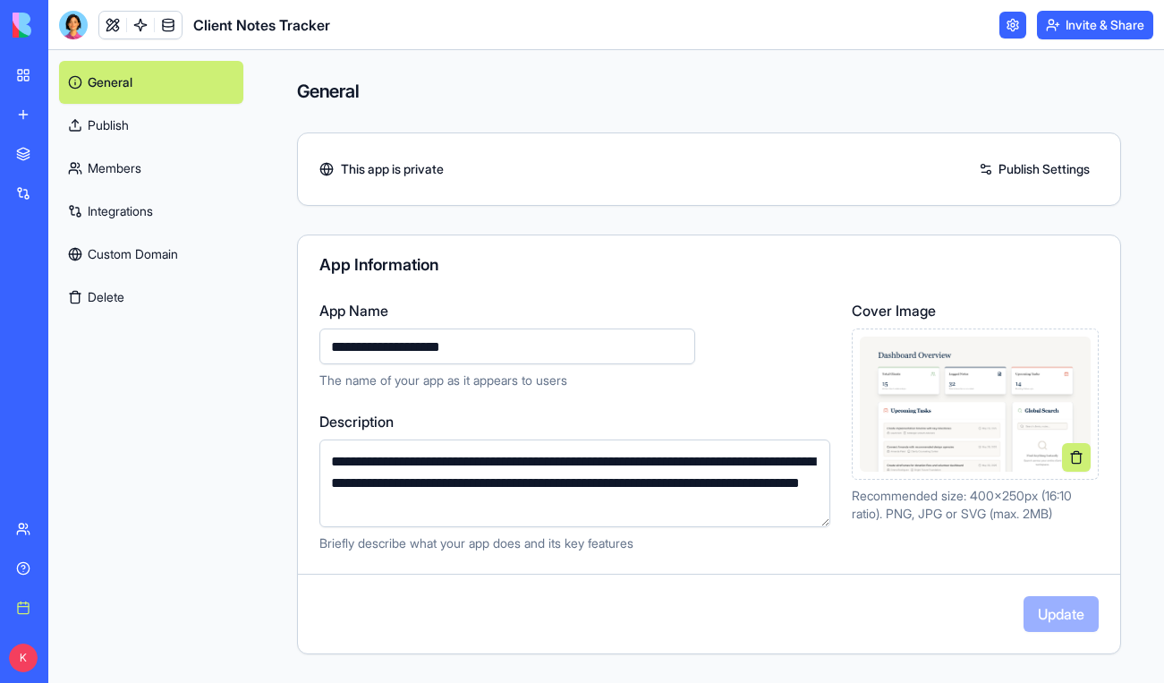
click at [28, 25] on img at bounding box center [68, 25] width 111 height 25
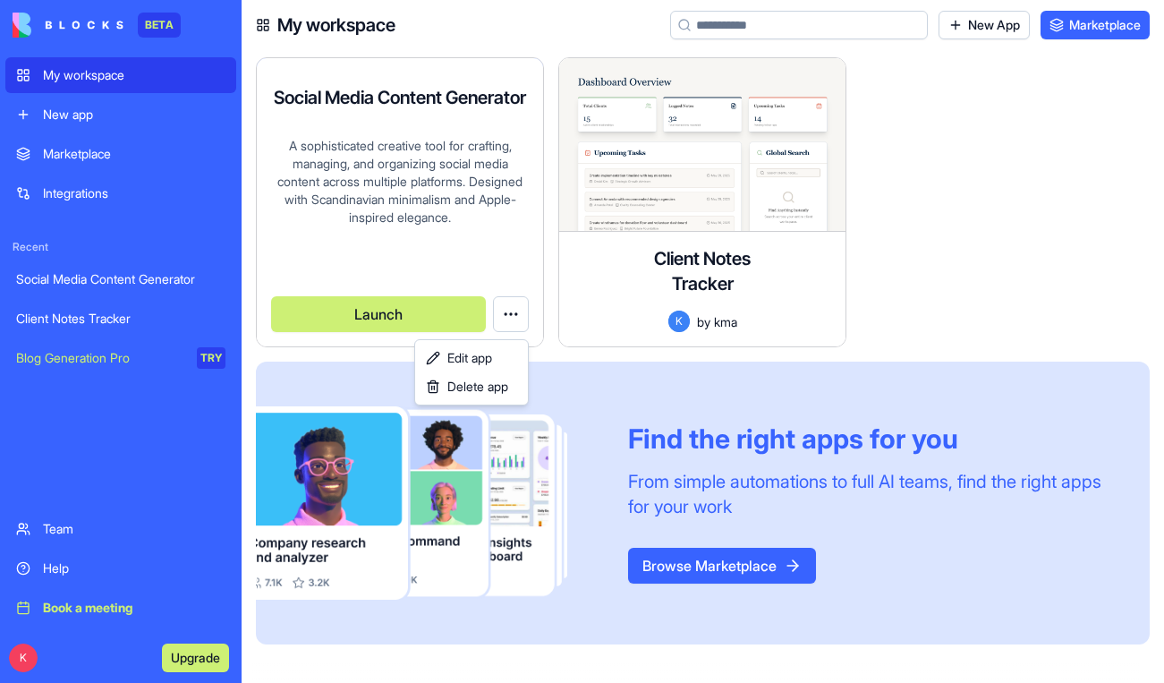
click at [505, 313] on html "BETA My workspace New app Marketplace Integrations Recent Social Media Content …" at bounding box center [582, 341] width 1164 height 683
click at [472, 376] on div "Delete app" at bounding box center [472, 386] width 106 height 29
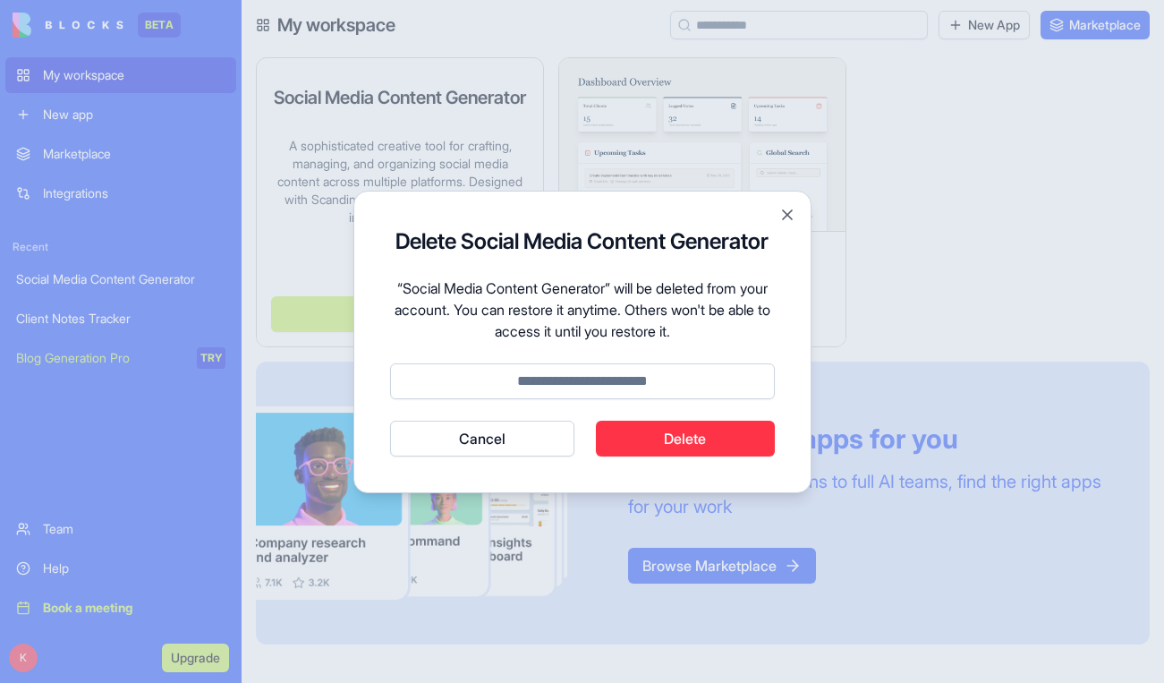
click at [628, 386] on input at bounding box center [582, 381] width 385 height 36
type input "**********"
click at [653, 442] on button "Delete" at bounding box center [685, 438] width 179 height 36
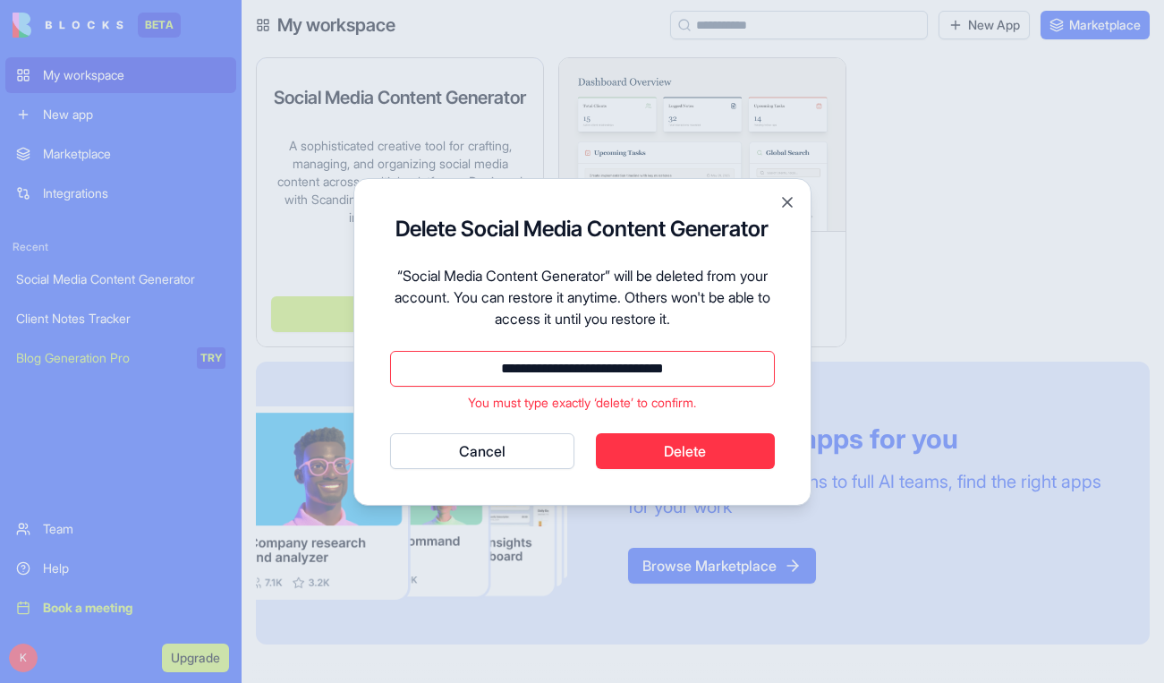
drag, startPoint x: 719, startPoint y: 372, endPoint x: 346, endPoint y: 324, distance: 376.1
click at [346, 324] on body "**********" at bounding box center [582, 341] width 1164 height 683
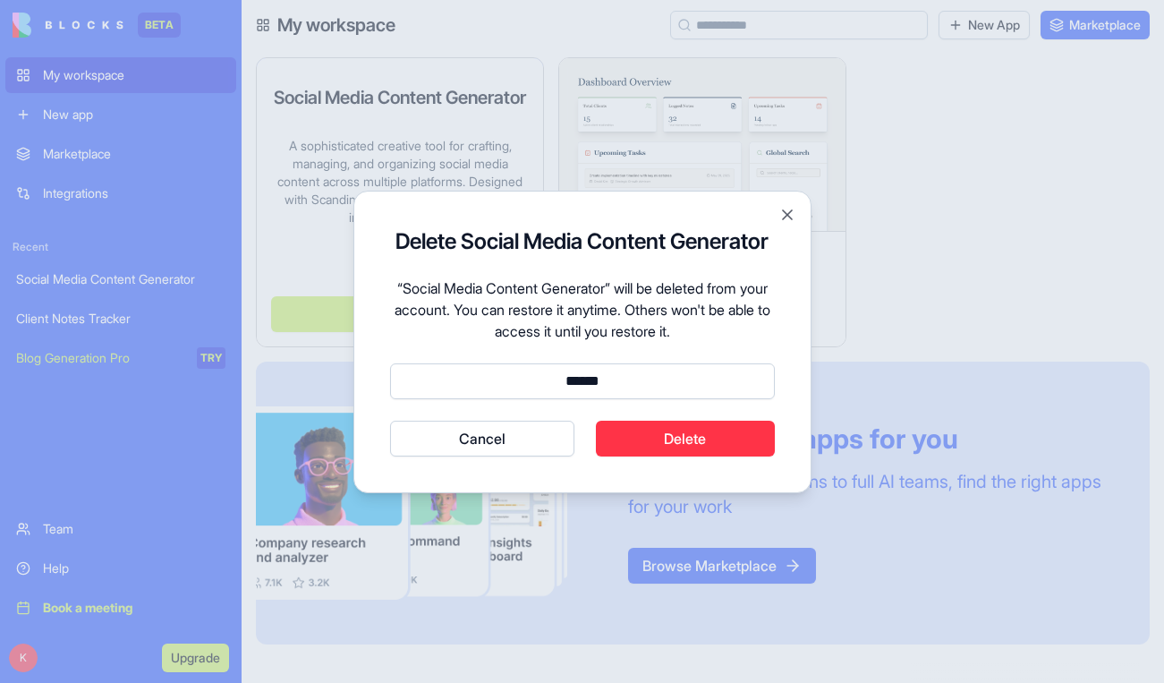
type input "******"
click at [698, 447] on button "Delete" at bounding box center [685, 438] width 179 height 36
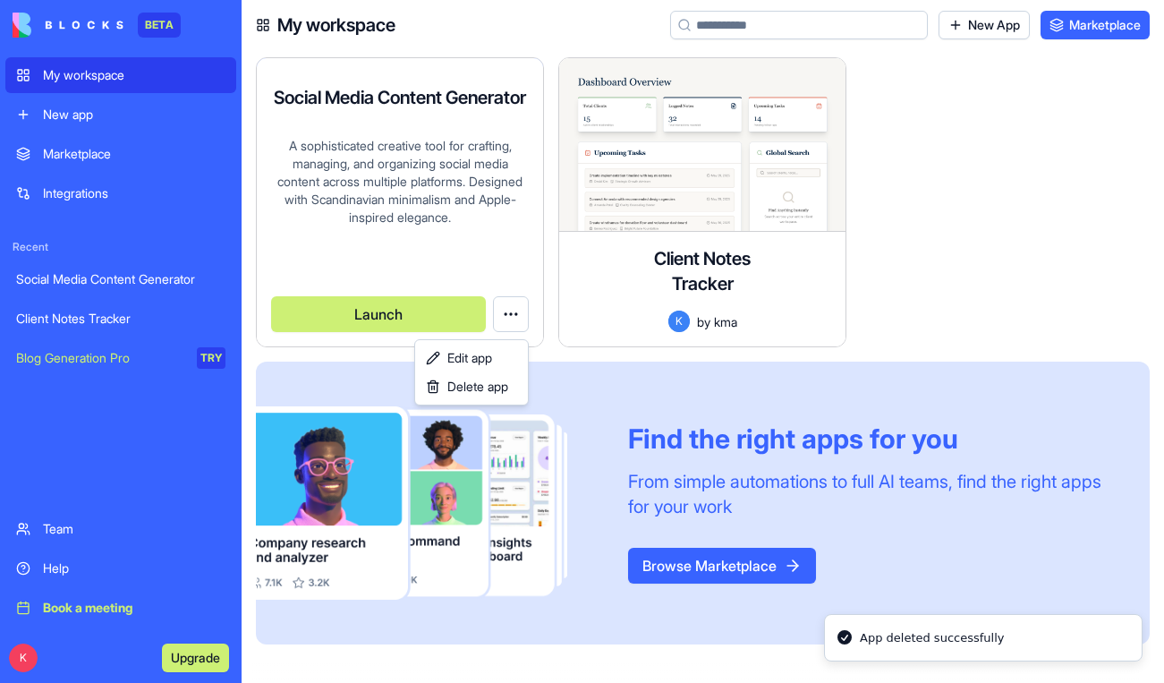
click at [629, 386] on html "BETA My workspace New app Marketplace Integrations Recent Social Media Content …" at bounding box center [582, 341] width 1164 height 683
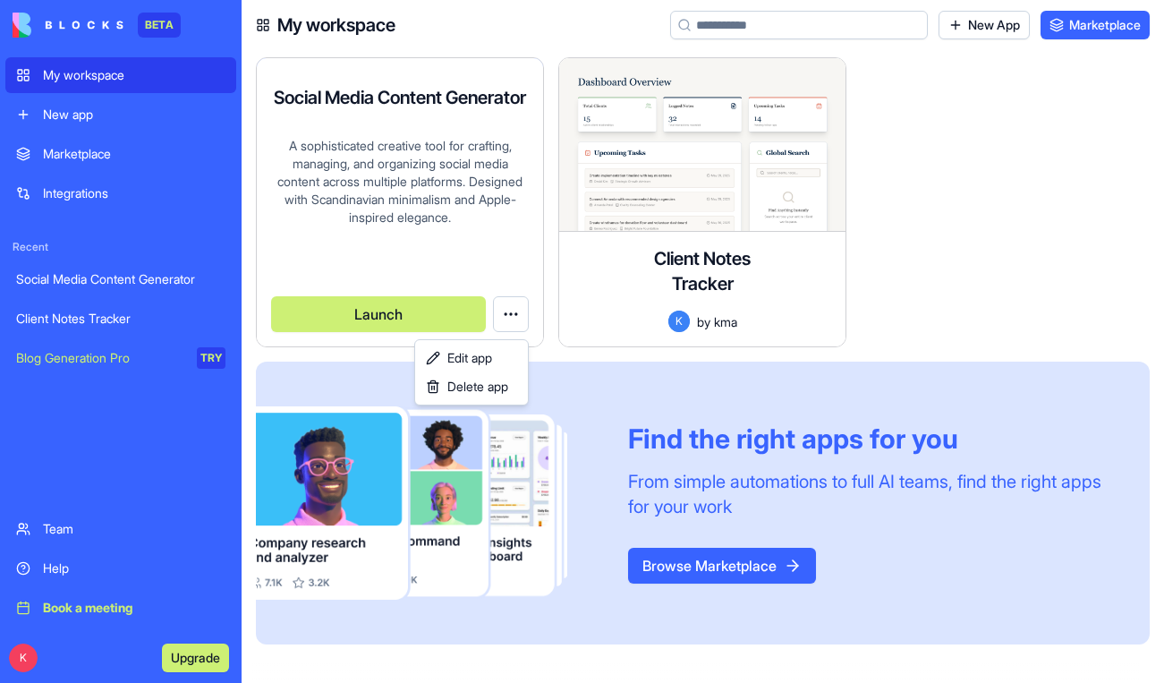
click at [505, 318] on html "BETA My workspace New app Marketplace Integrations Recent Social Media Content …" at bounding box center [582, 341] width 1164 height 683
click at [505, 314] on html "BETA My workspace New app Marketplace Integrations Recent Social Media Content …" at bounding box center [582, 341] width 1164 height 683
click at [488, 388] on span "Delete app" at bounding box center [477, 386] width 61 height 18
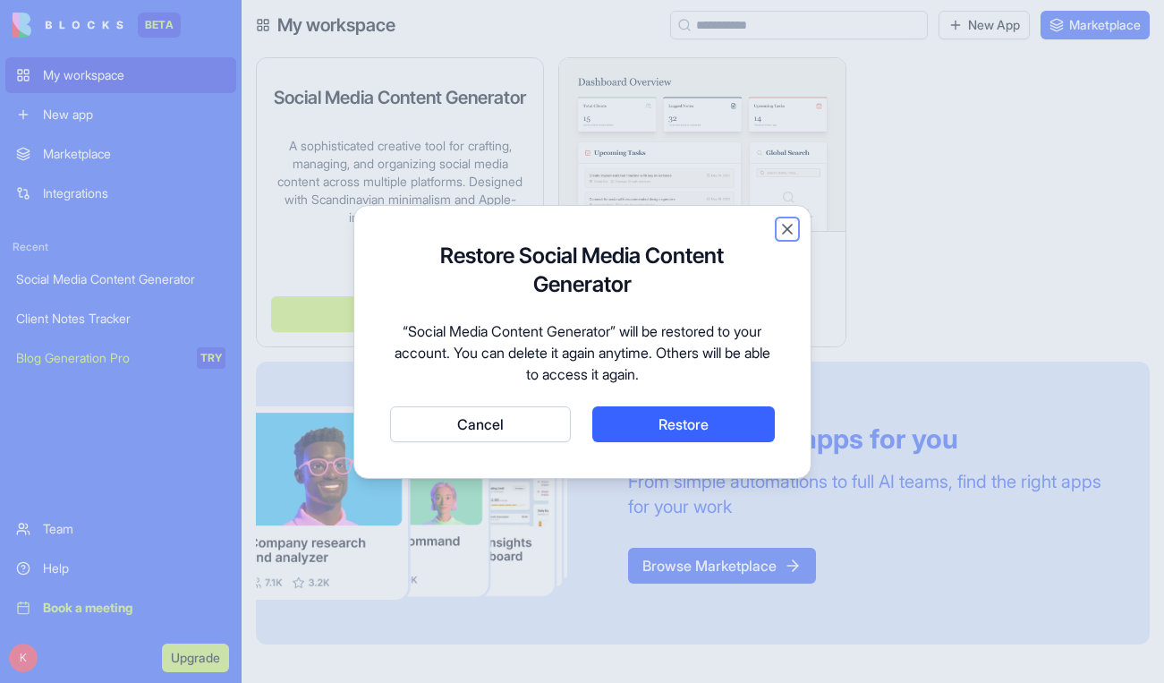
click at [789, 223] on button "Close" at bounding box center [787, 229] width 18 height 18
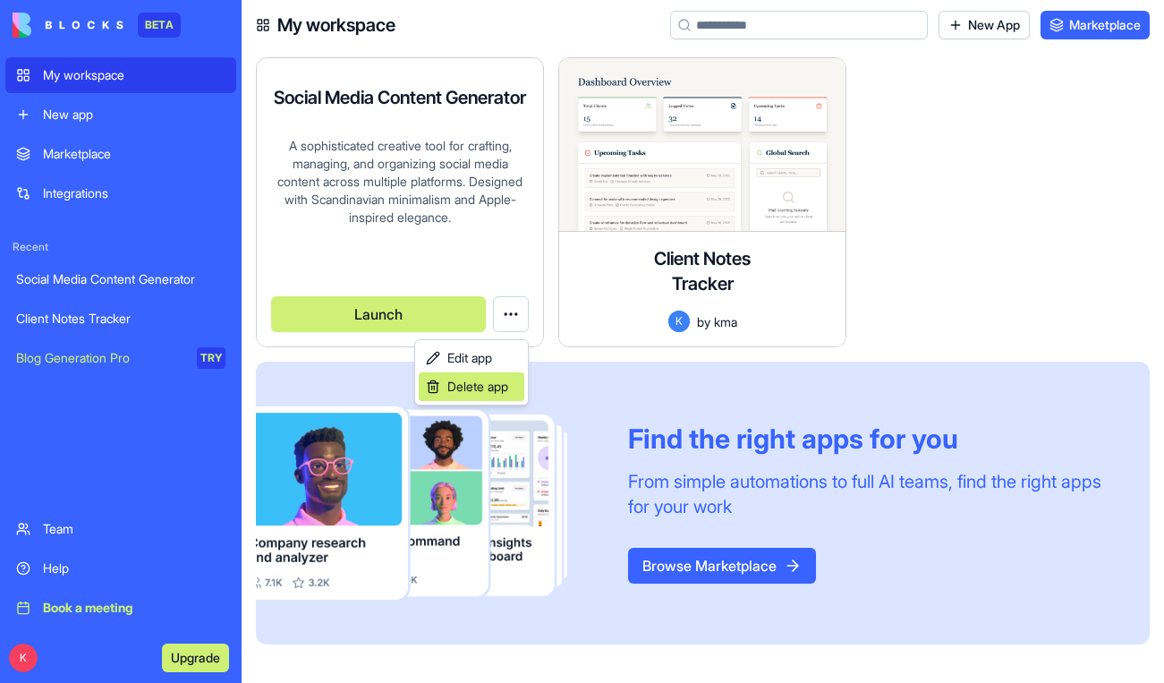
click at [496, 394] on span "Delete app" at bounding box center [477, 386] width 61 height 18
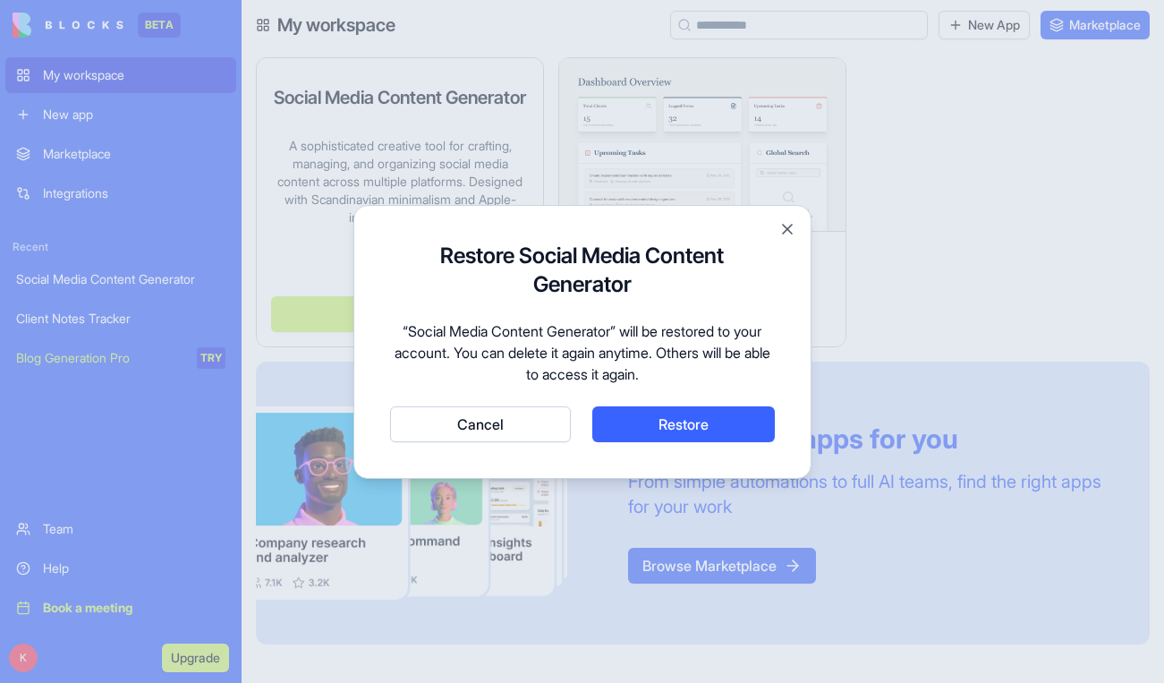
click at [534, 425] on button "Cancel" at bounding box center [480, 424] width 181 height 36
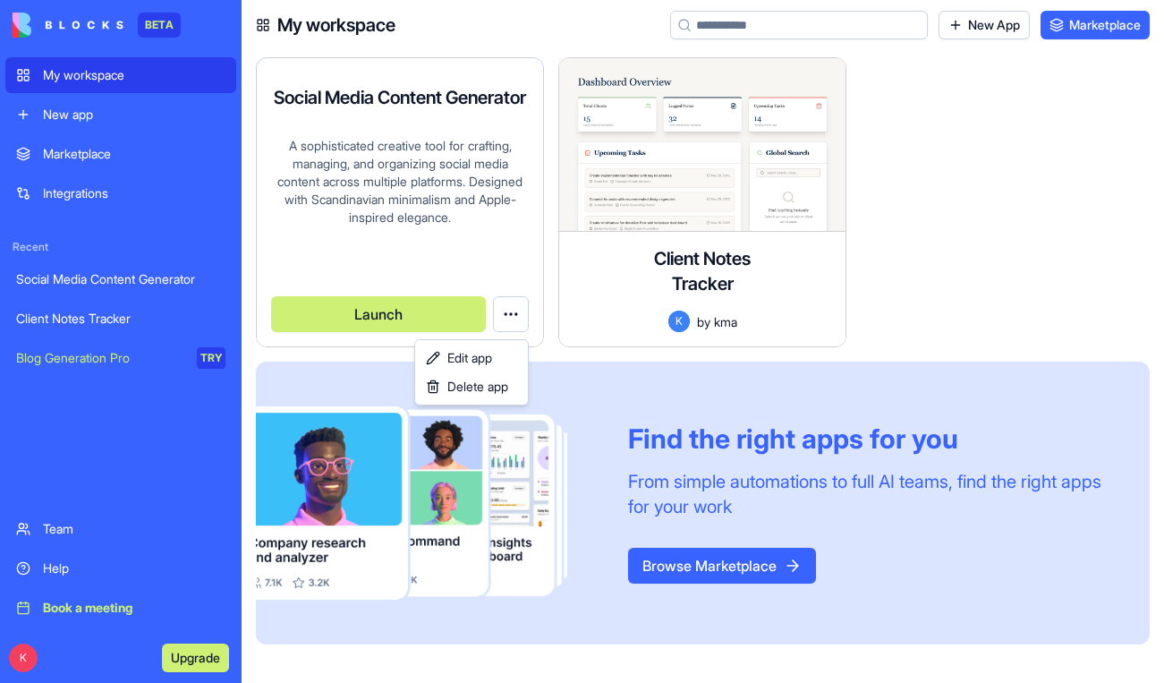
click at [99, 157] on html "BETA My workspace New app Marketplace Integrations Recent Social Media Content …" at bounding box center [582, 341] width 1164 height 683
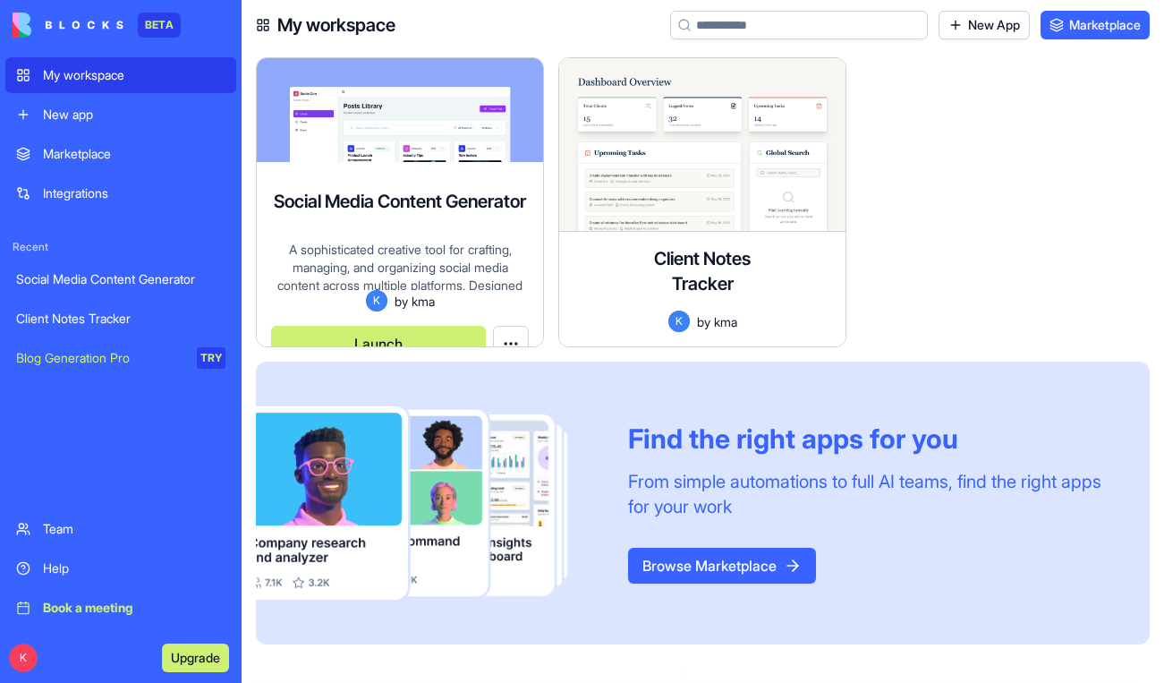
scroll to position [11, 0]
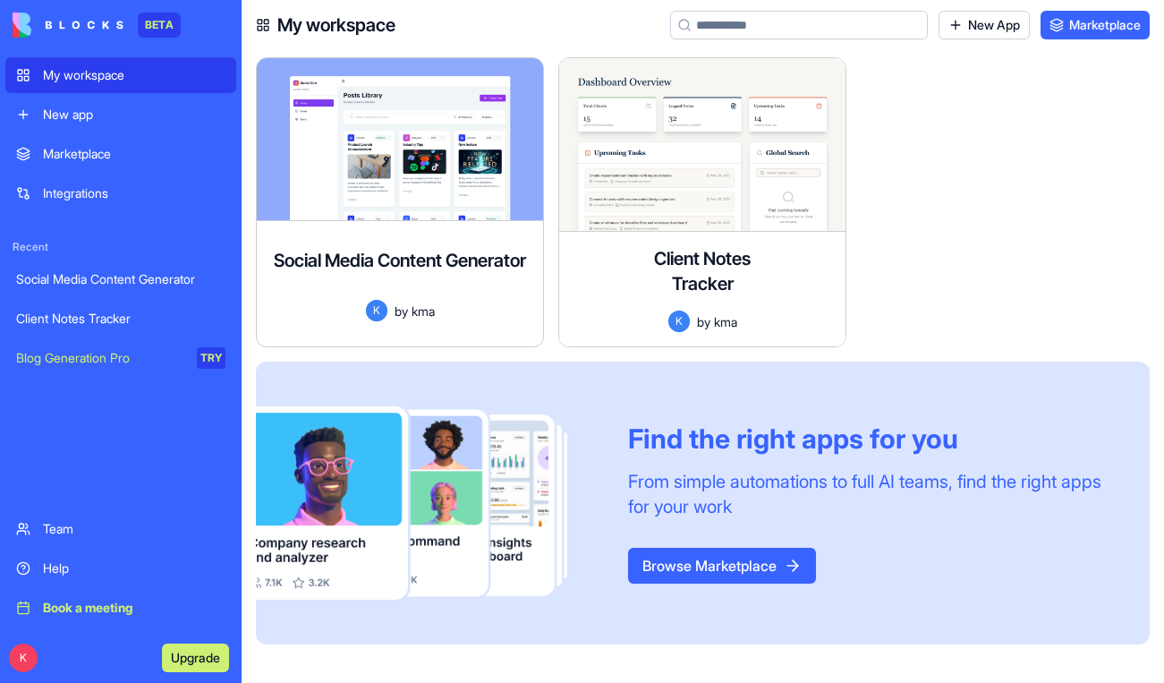
click at [99, 157] on div "Marketplace" at bounding box center [134, 154] width 182 height 18
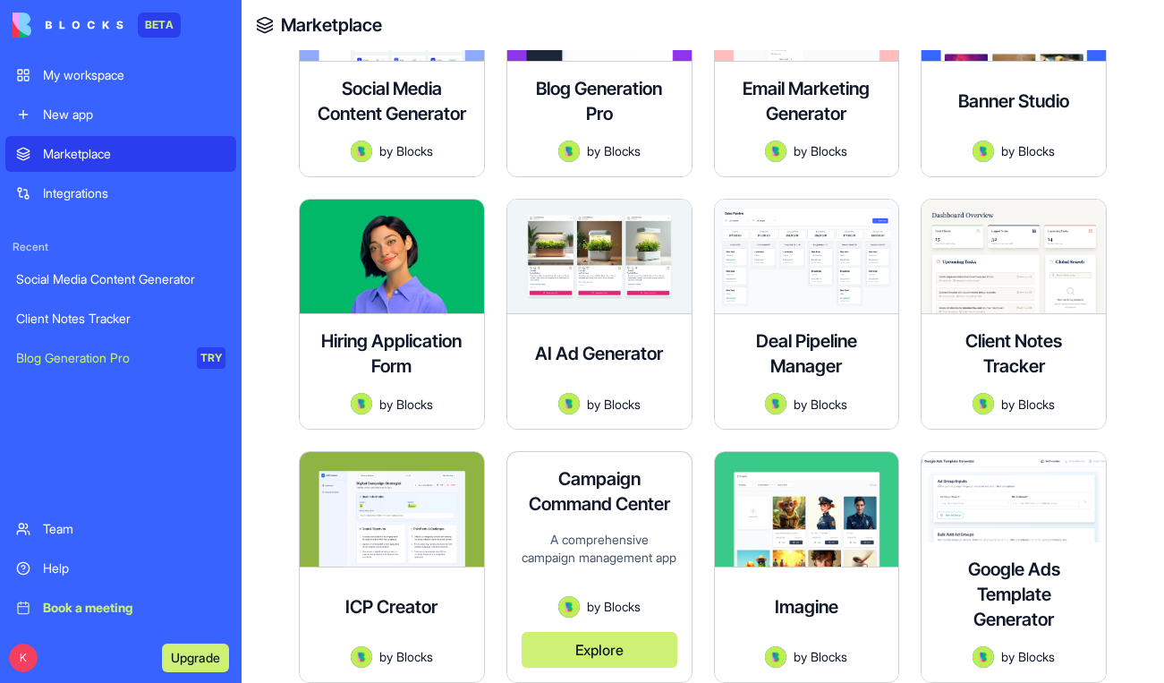
scroll to position [314, 0]
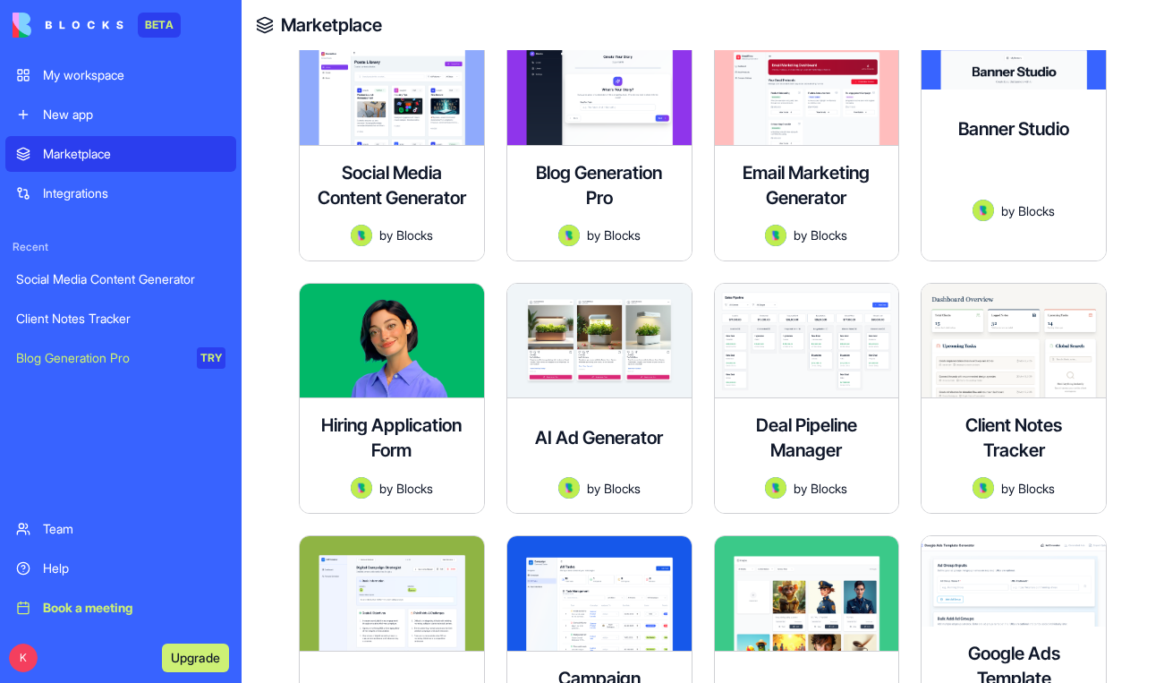
click at [1070, 132] on div "Banner Studio A sophisticated creative tool for generating beautiful custom ban…" at bounding box center [1013, 174] width 184 height 171
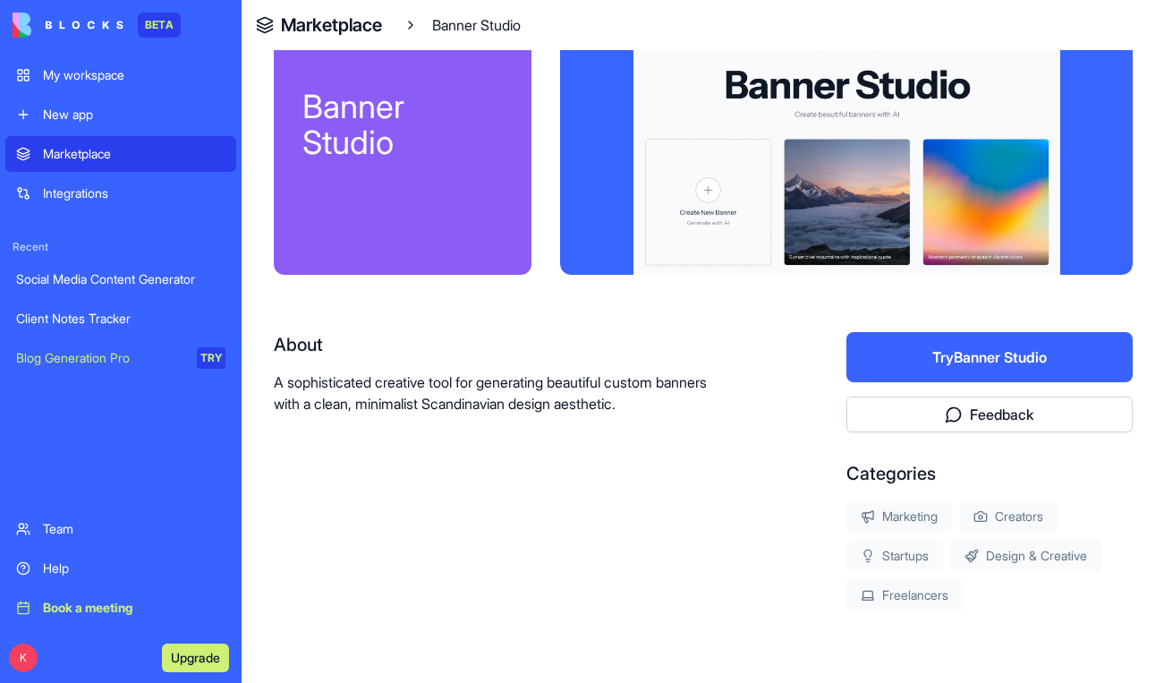
scroll to position [55, 0]
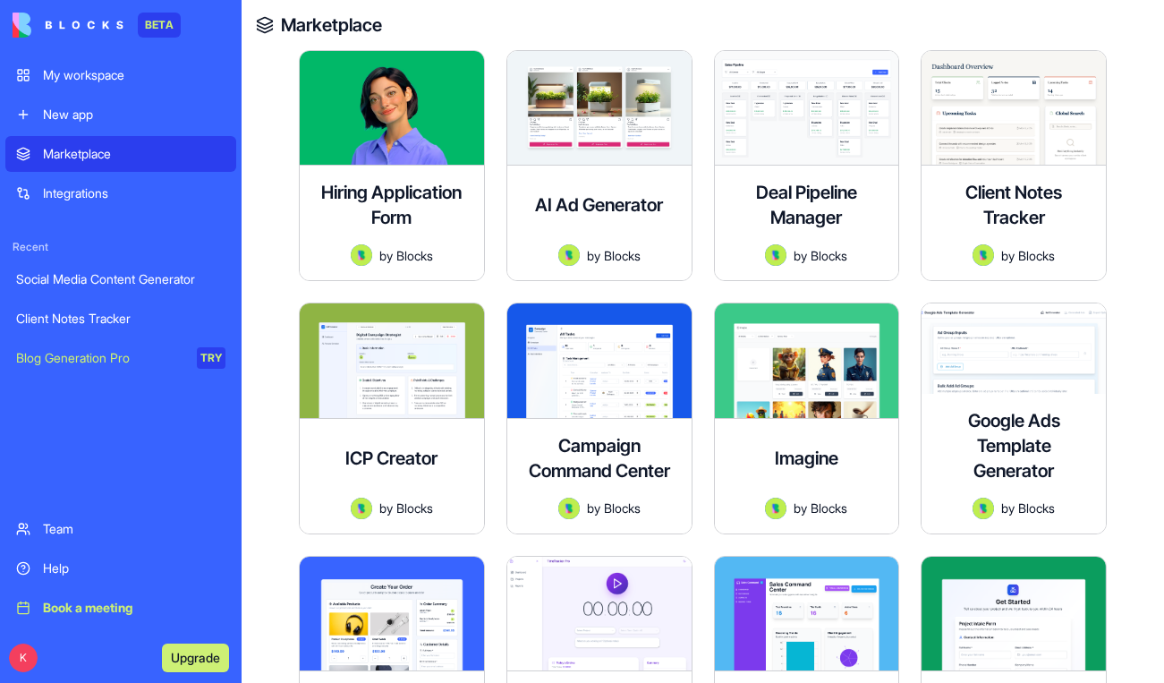
scroll to position [548, 0]
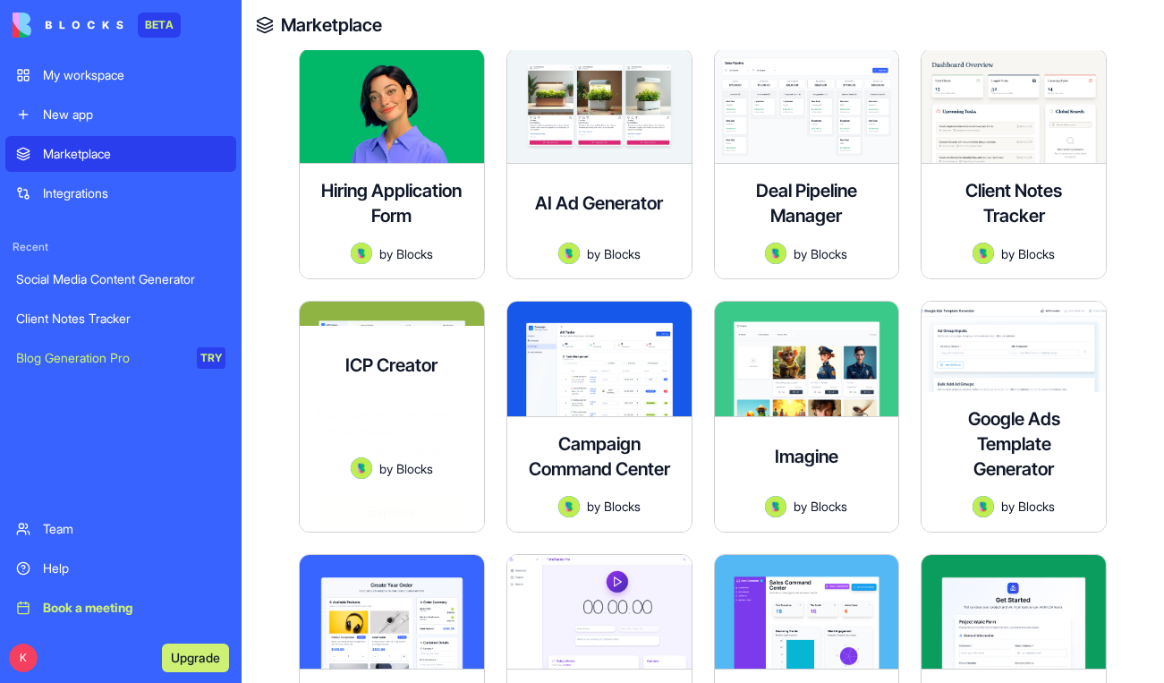
click at [377, 369] on div "ICP Creator A comprehensive research tool for marketers to define their ideal c…" at bounding box center [392, 429] width 184 height 206
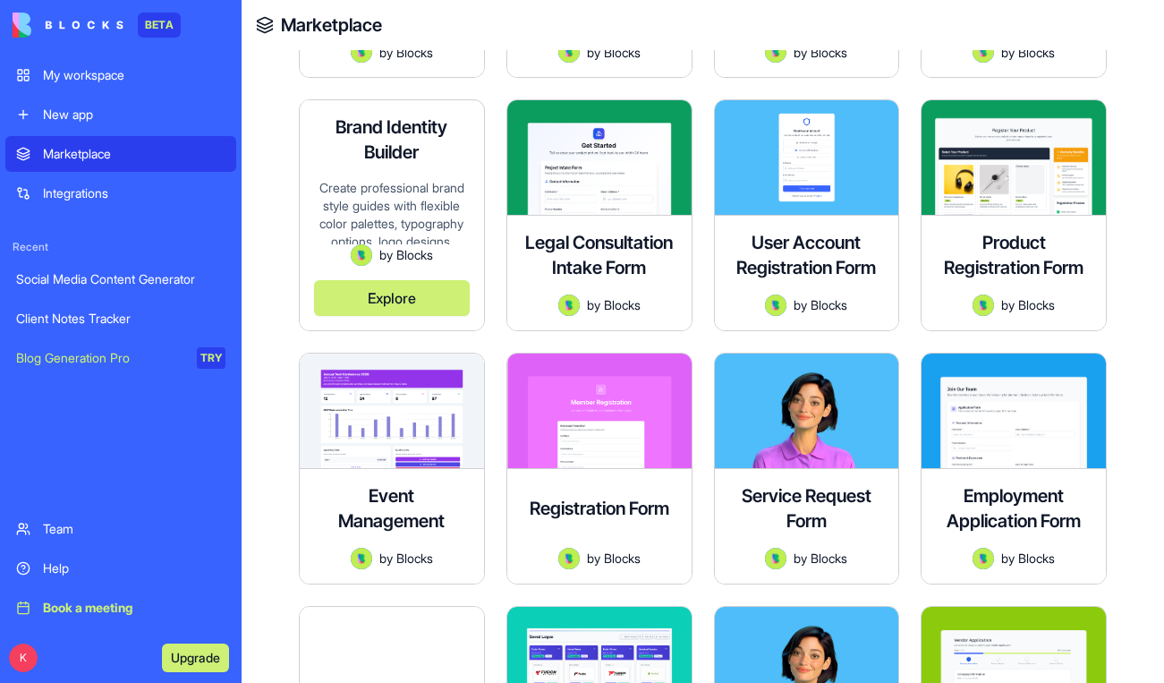
scroll to position [1269, 0]
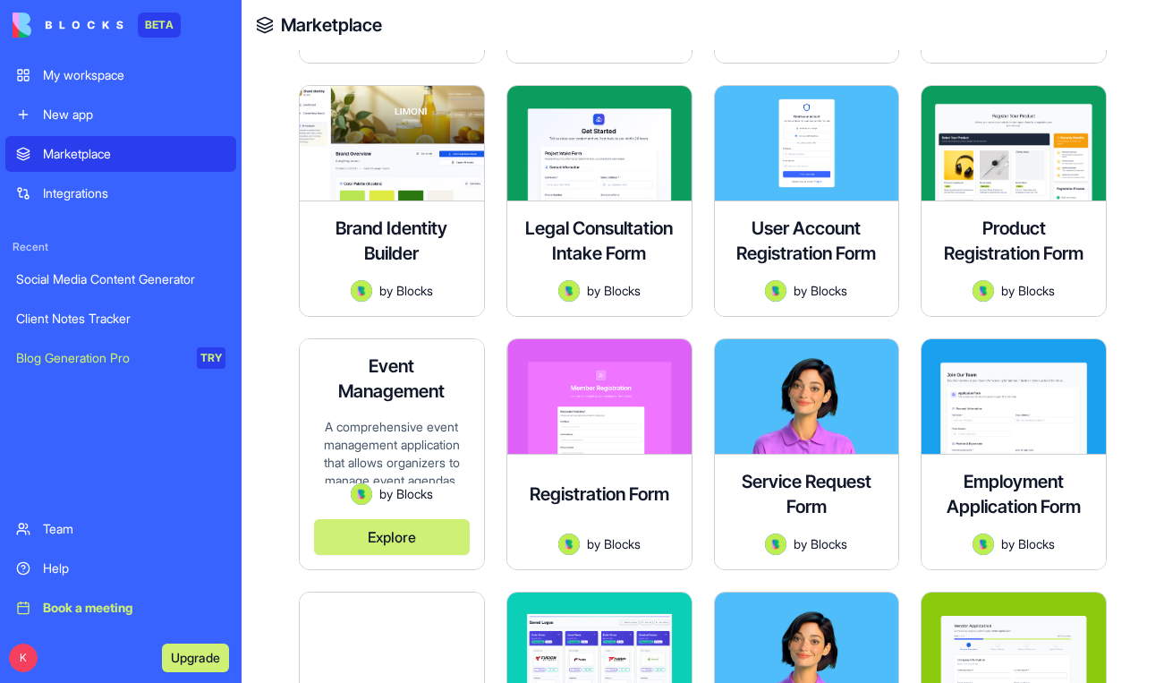
click at [439, 437] on div "A comprehensive event management application that allows organizers to manage e…" at bounding box center [392, 450] width 156 height 65
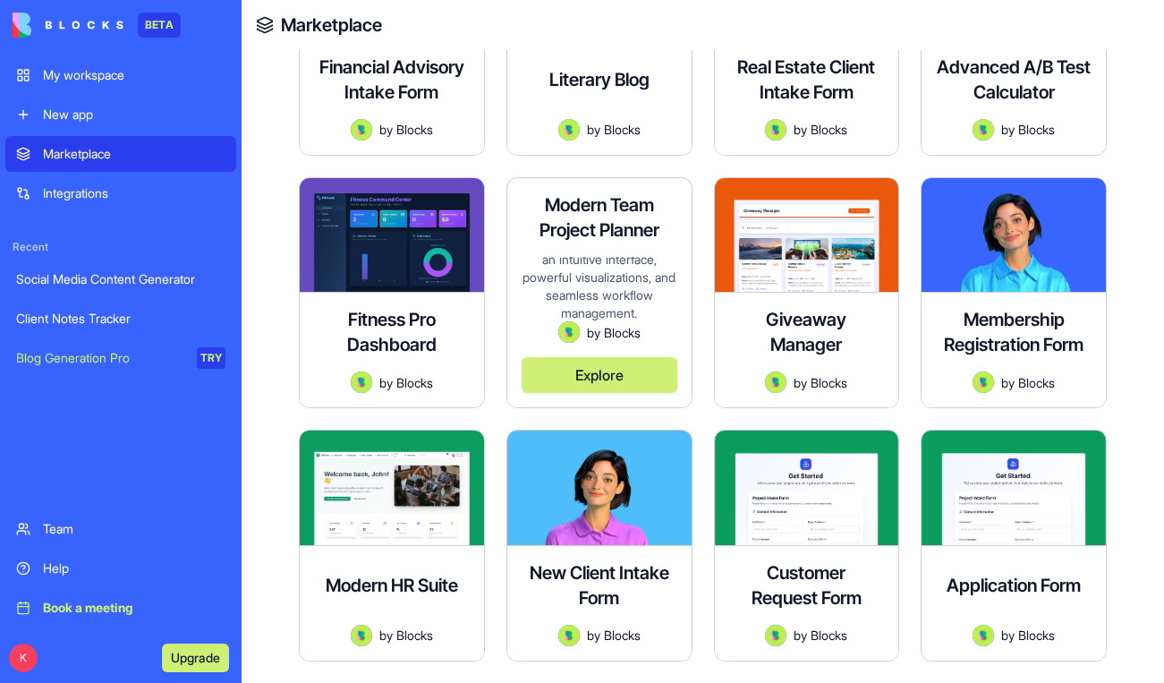
scroll to position [2952, 0]
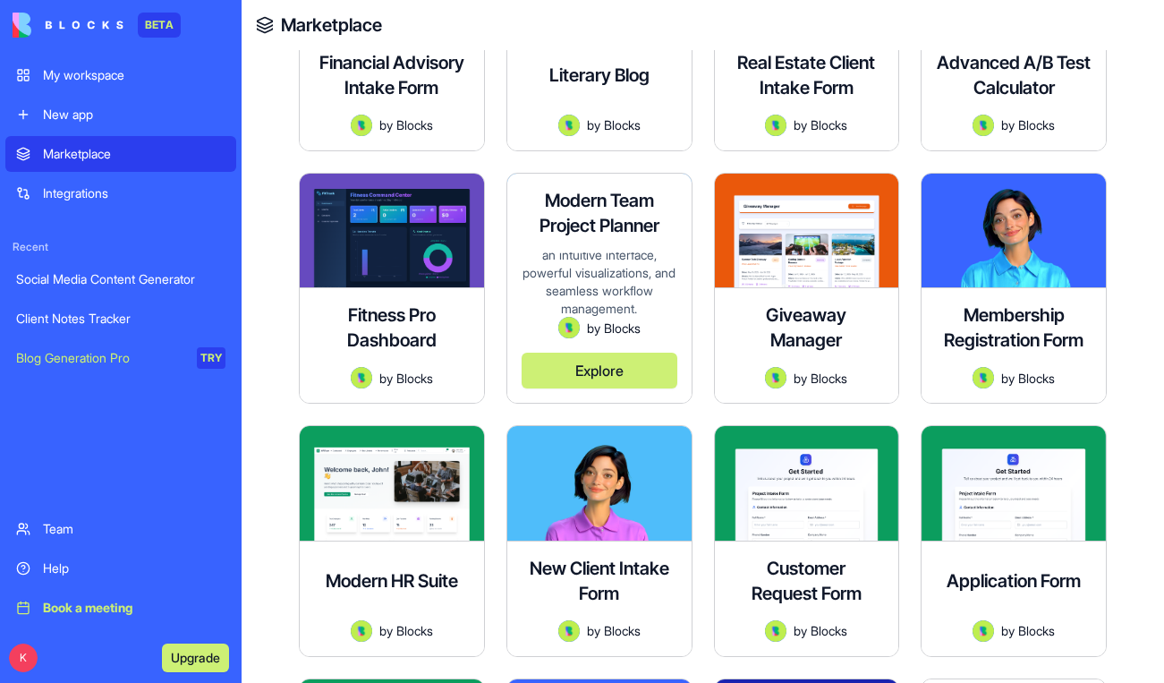
click at [607, 257] on div "A comprehensive, modern project management application for teams to plan, track…" at bounding box center [600, 284] width 156 height 65
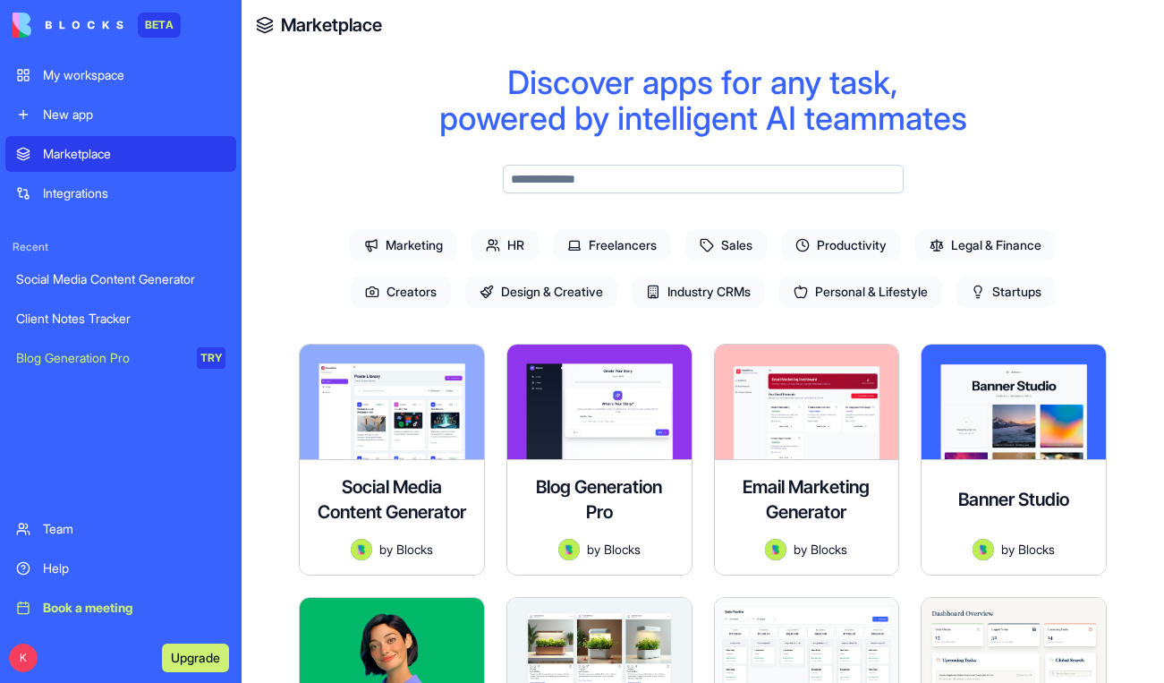
click at [825, 255] on span "Productivity" at bounding box center [841, 245] width 120 height 32
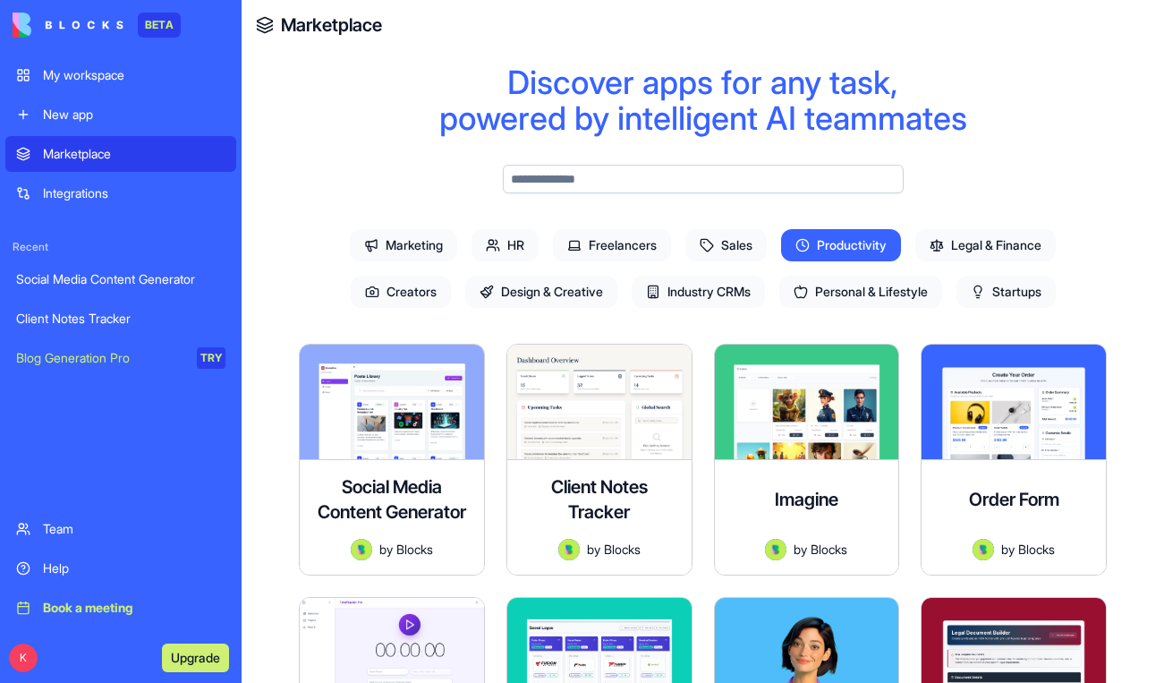
click at [647, 242] on span "Freelancers" at bounding box center [612, 245] width 118 height 32
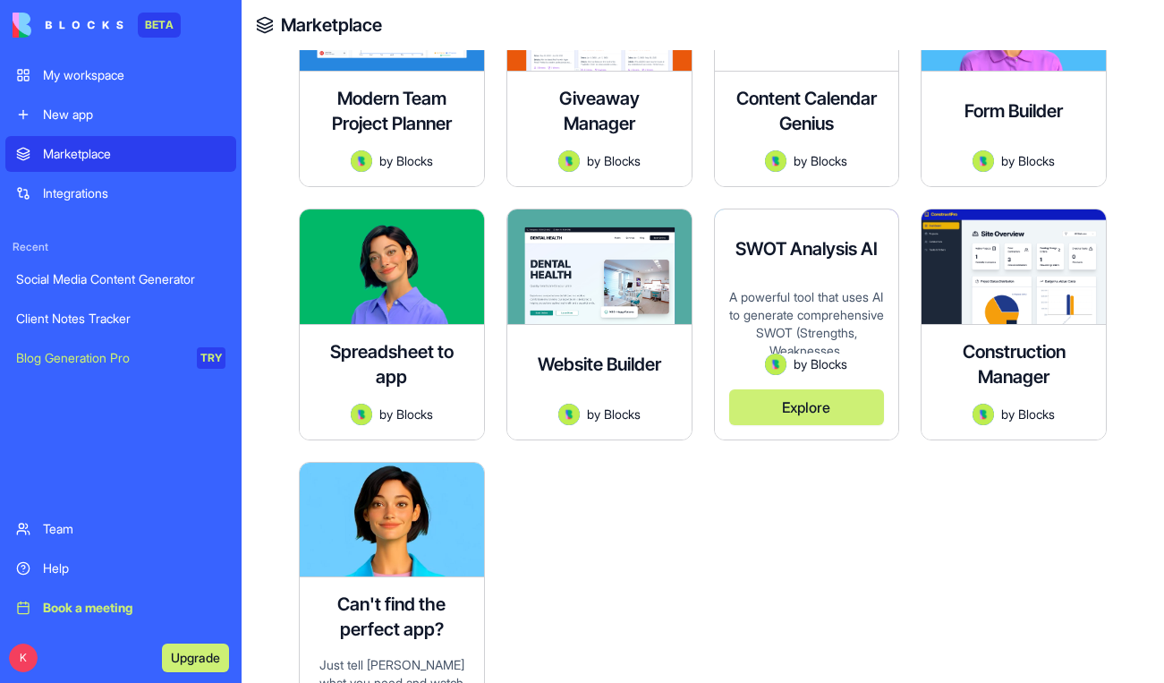
scroll to position [1431, 0]
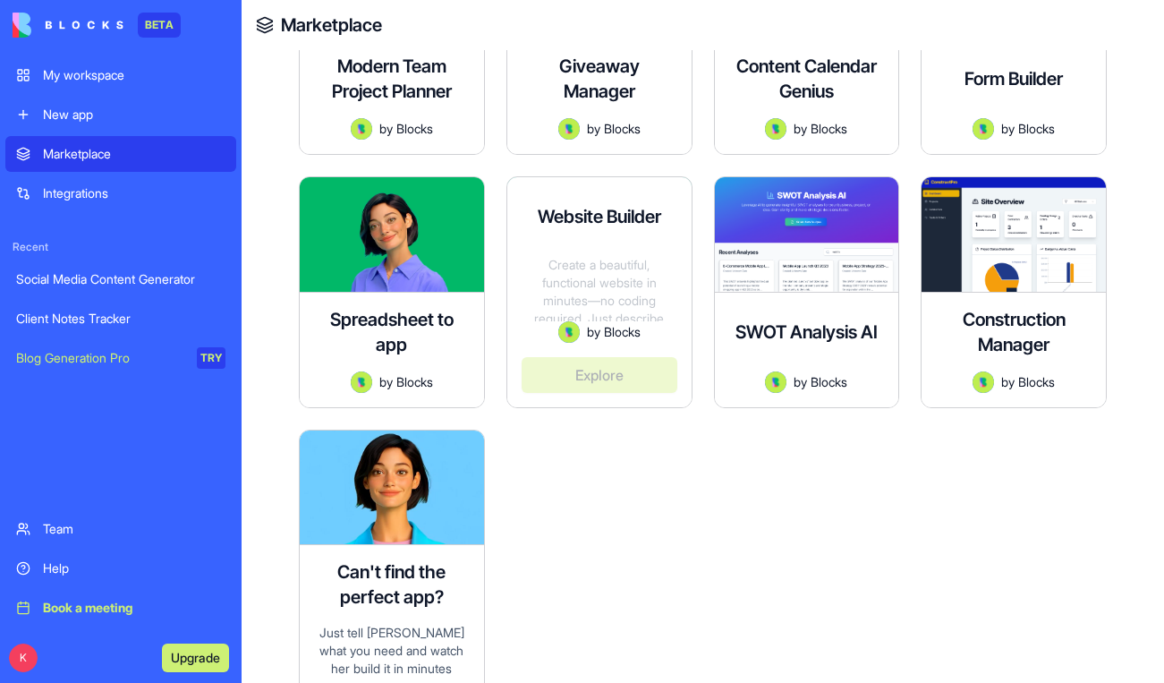
click at [691, 250] on div "Website Builder Create a beautiful, functional website in minutes—no coding req…" at bounding box center [599, 292] width 186 height 232
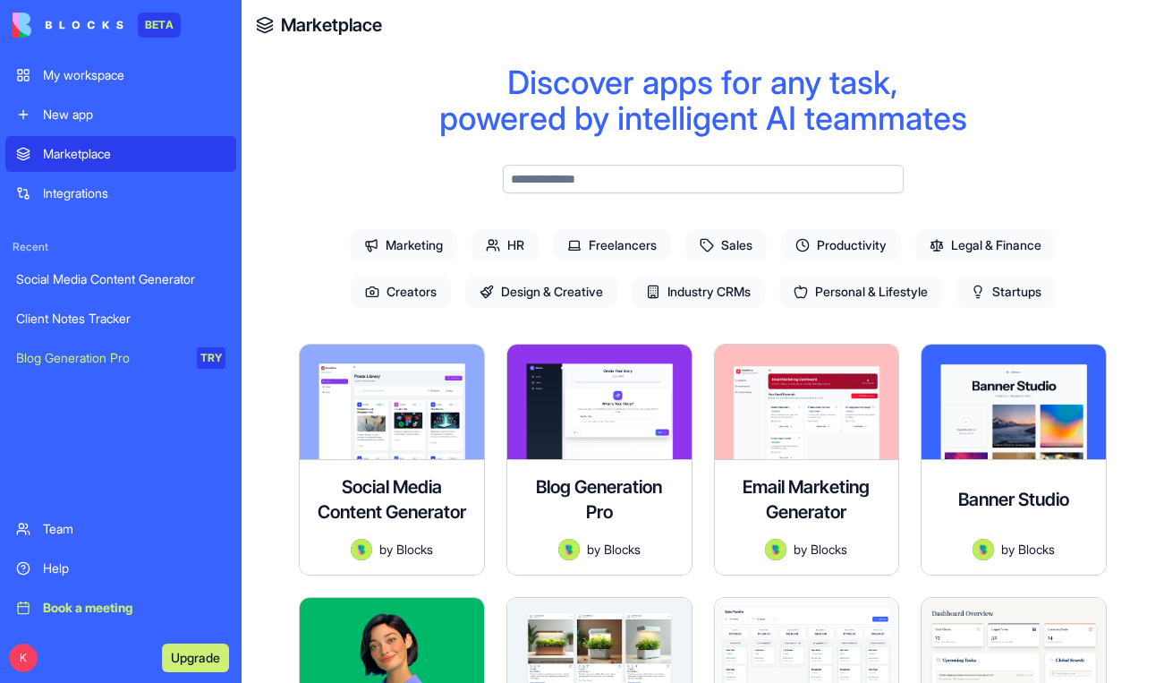
click at [557, 293] on span "Design & Creative" at bounding box center [541, 292] width 152 height 32
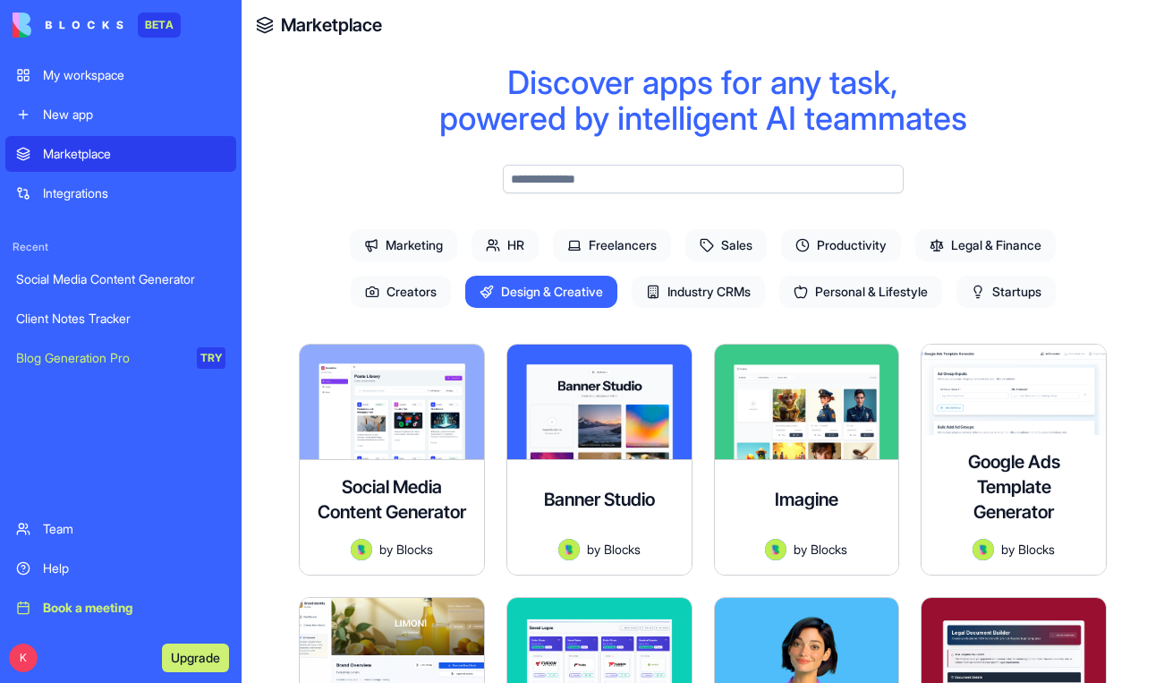
click at [141, 355] on div "Blog Generation Pro" at bounding box center [100, 358] width 168 height 18
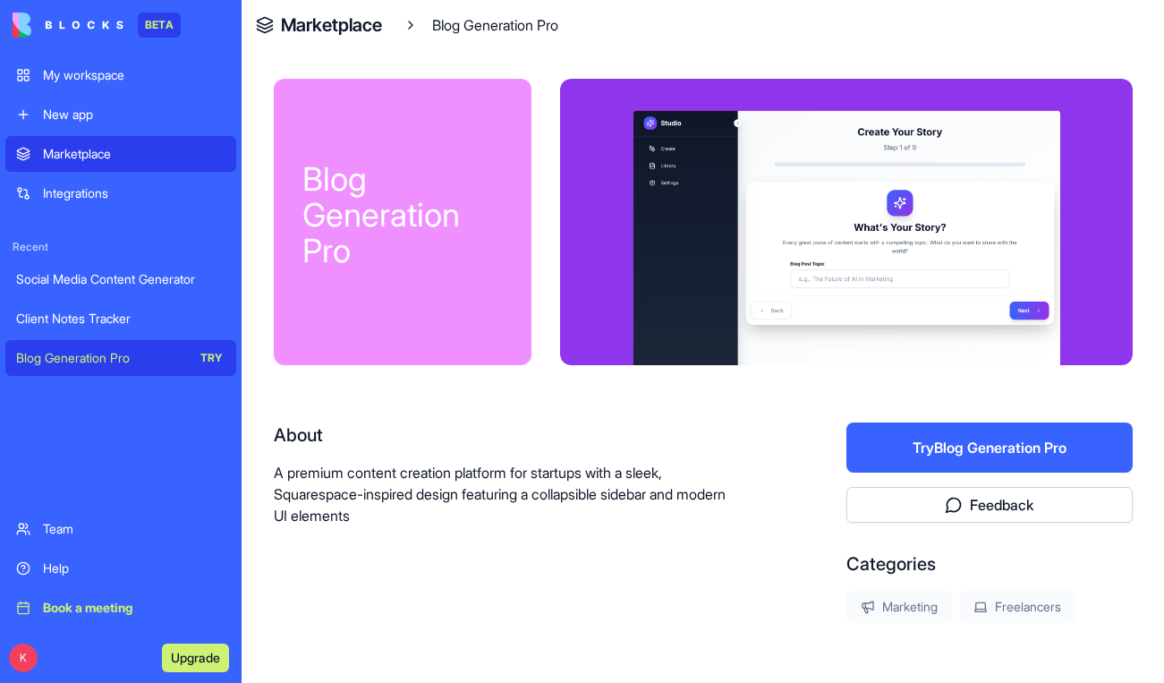
click at [102, 75] on div "My workspace" at bounding box center [134, 75] width 182 height 18
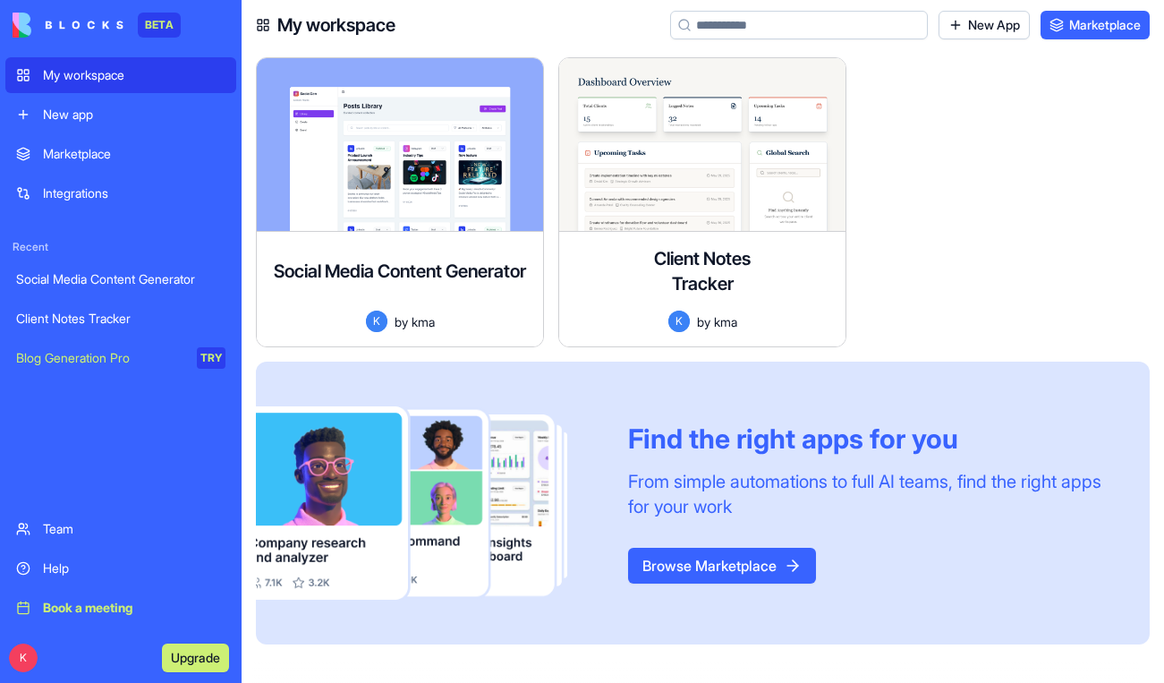
click at [741, 571] on button "Browse Marketplace" at bounding box center [722, 565] width 188 height 36
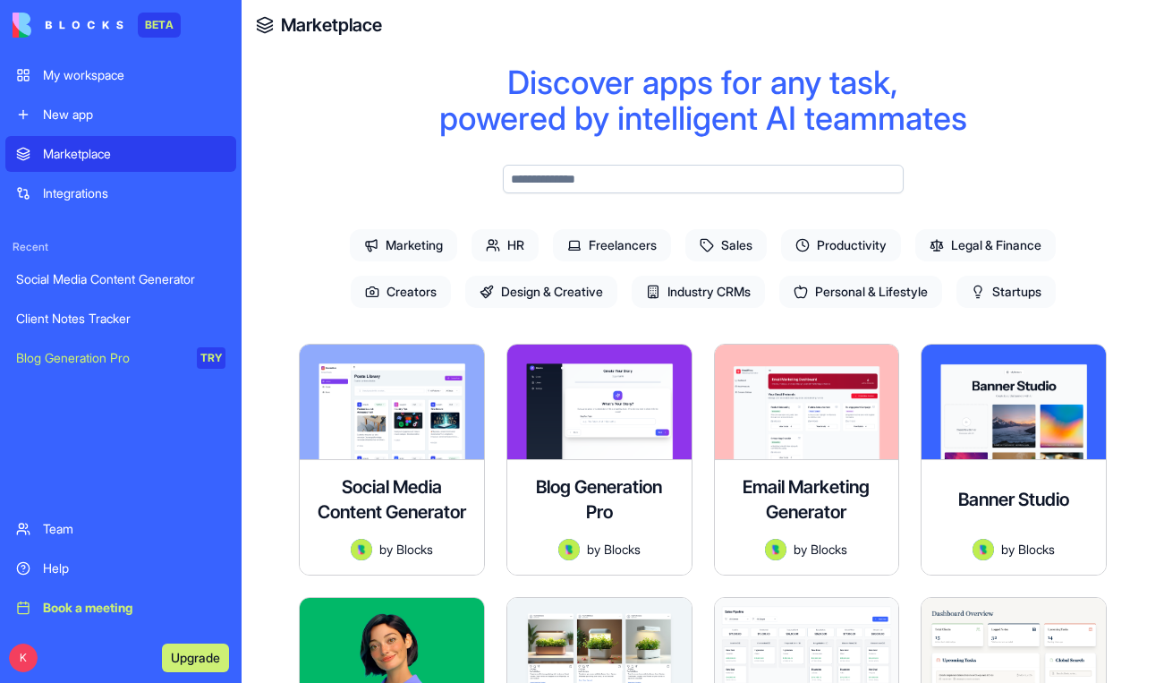
click at [113, 196] on div "Integrations" at bounding box center [134, 193] width 182 height 18
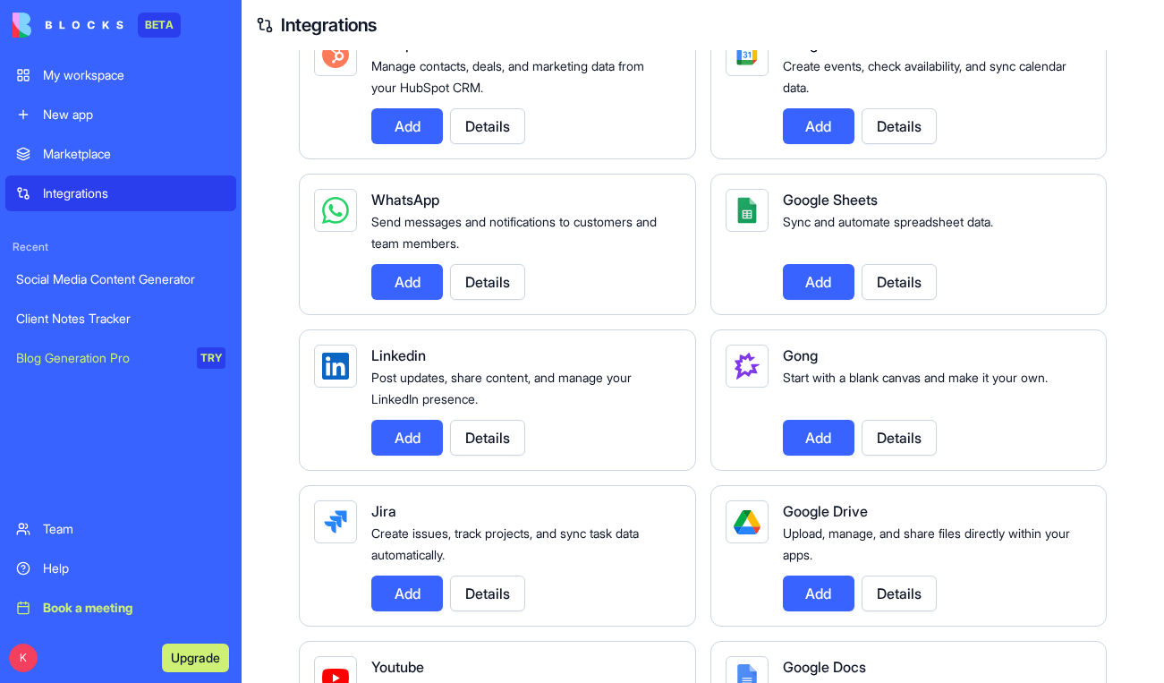
scroll to position [634, 0]
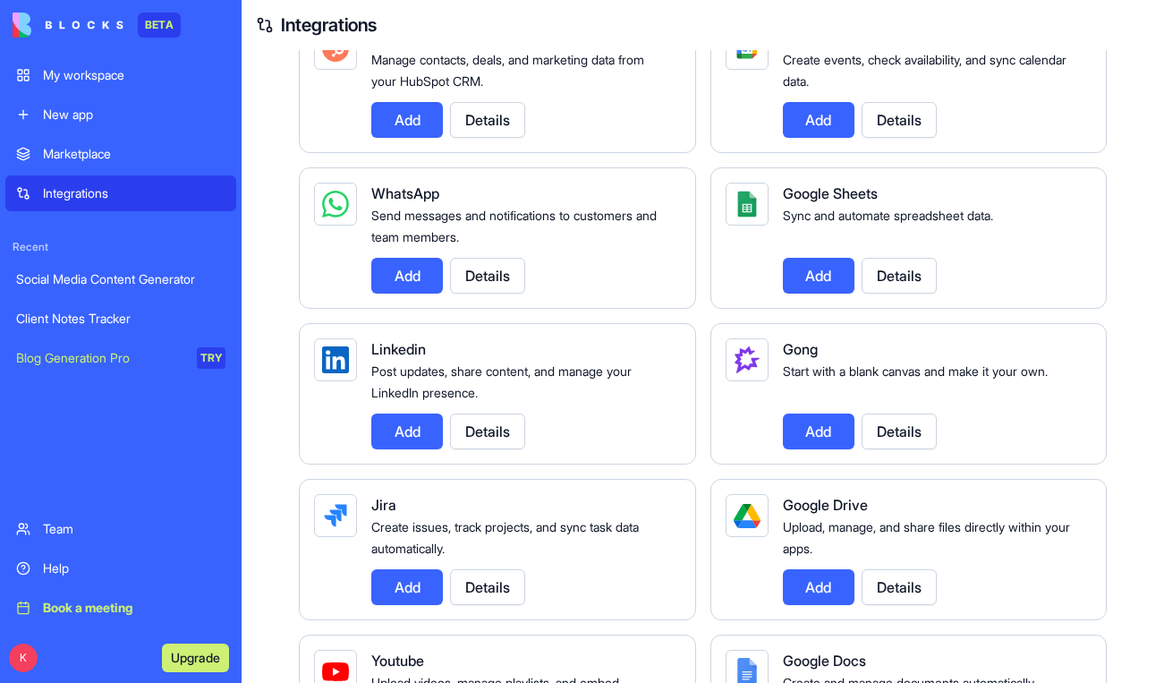
click at [914, 420] on button "Details" at bounding box center [898, 431] width 75 height 36
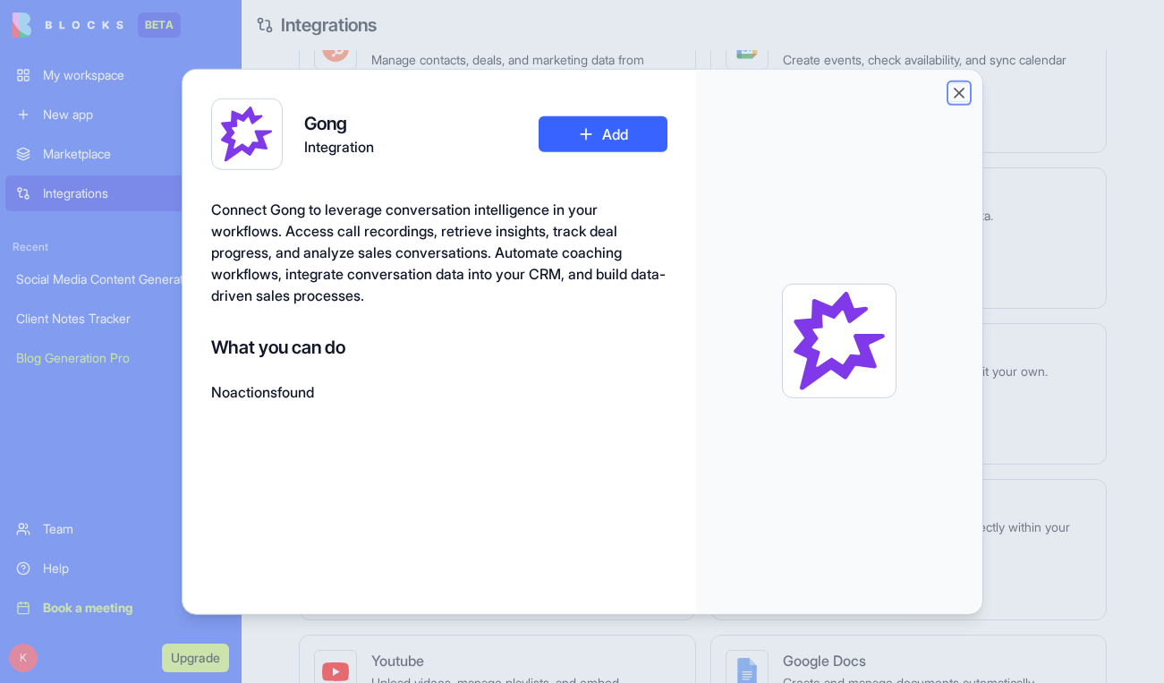
click at [958, 95] on button "Close" at bounding box center [959, 92] width 18 height 18
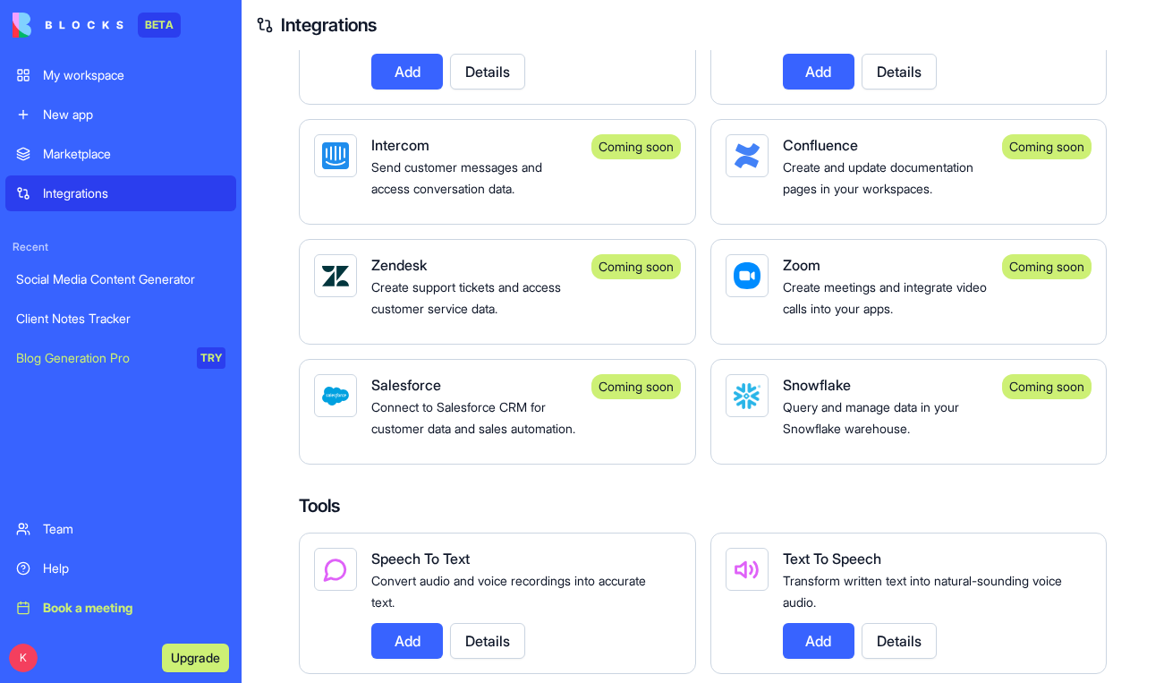
scroll to position [1293, 0]
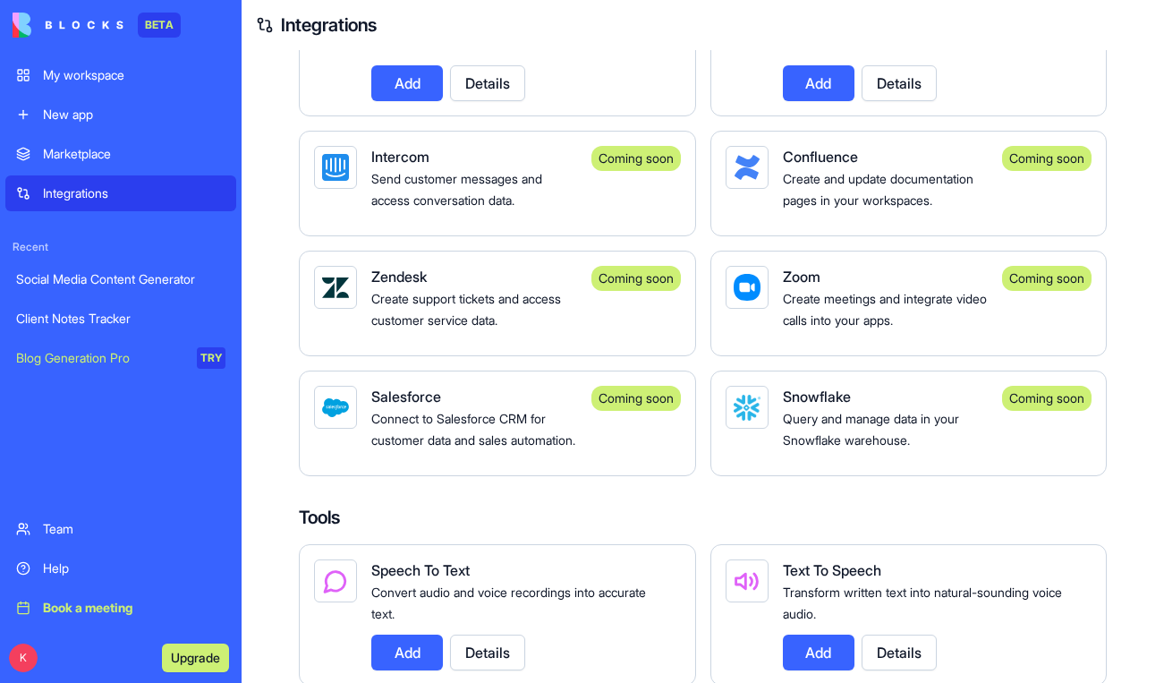
click at [64, 26] on img at bounding box center [68, 25] width 111 height 25
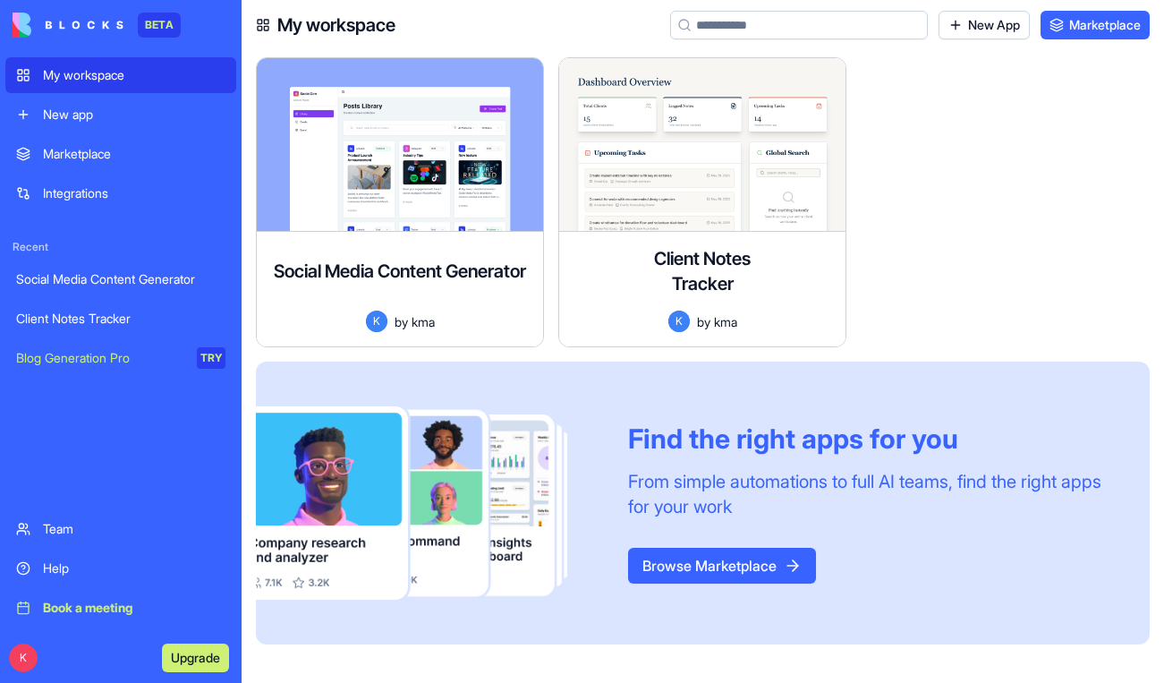
click at [70, 24] on img at bounding box center [68, 25] width 111 height 25
click at [68, 537] on div "Team" at bounding box center [134, 529] width 182 height 18
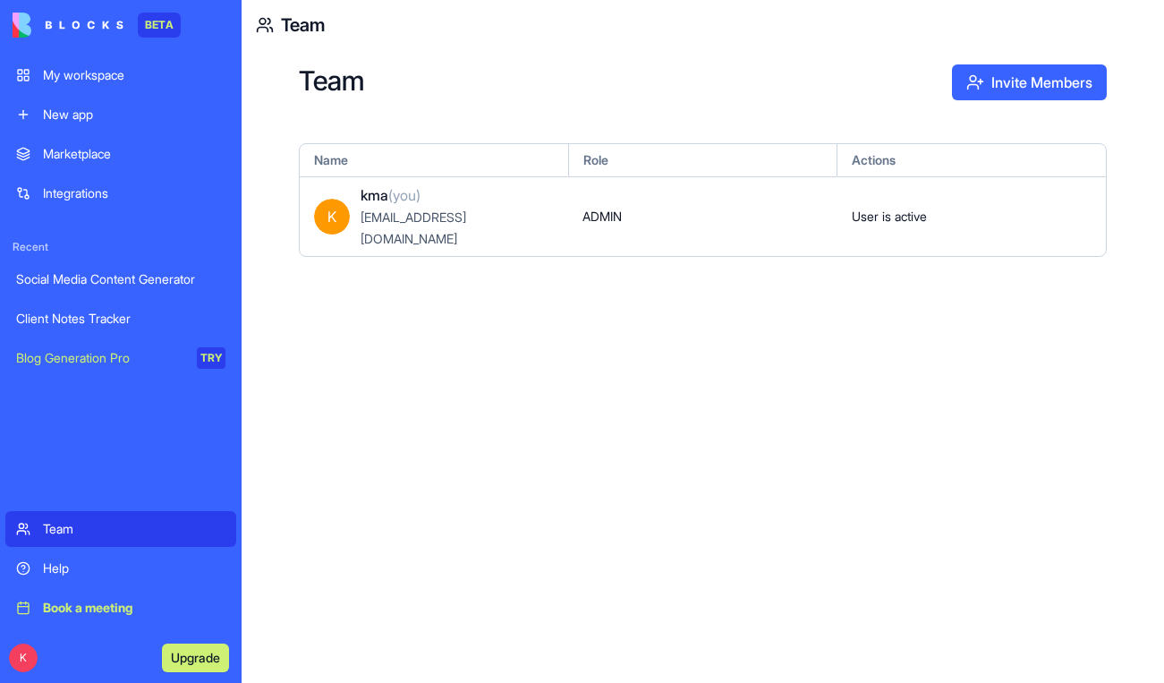
click at [64, 556] on link "Help" at bounding box center [120, 568] width 231 height 36
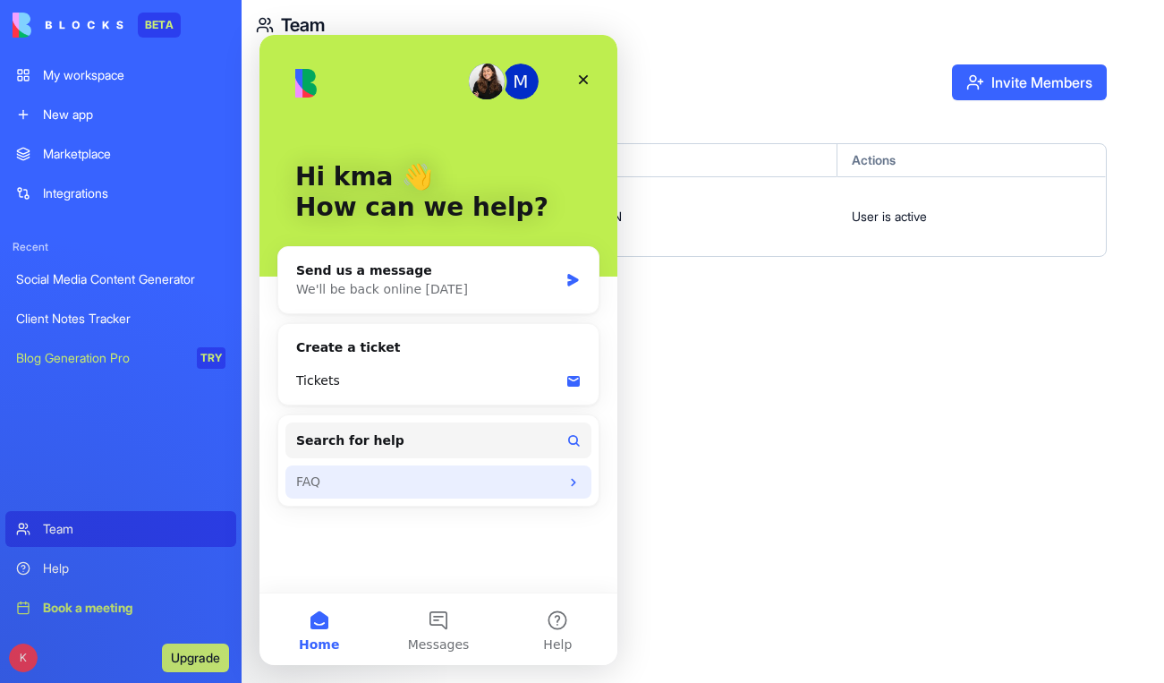
click at [317, 477] on div "FAQ" at bounding box center [427, 481] width 263 height 19
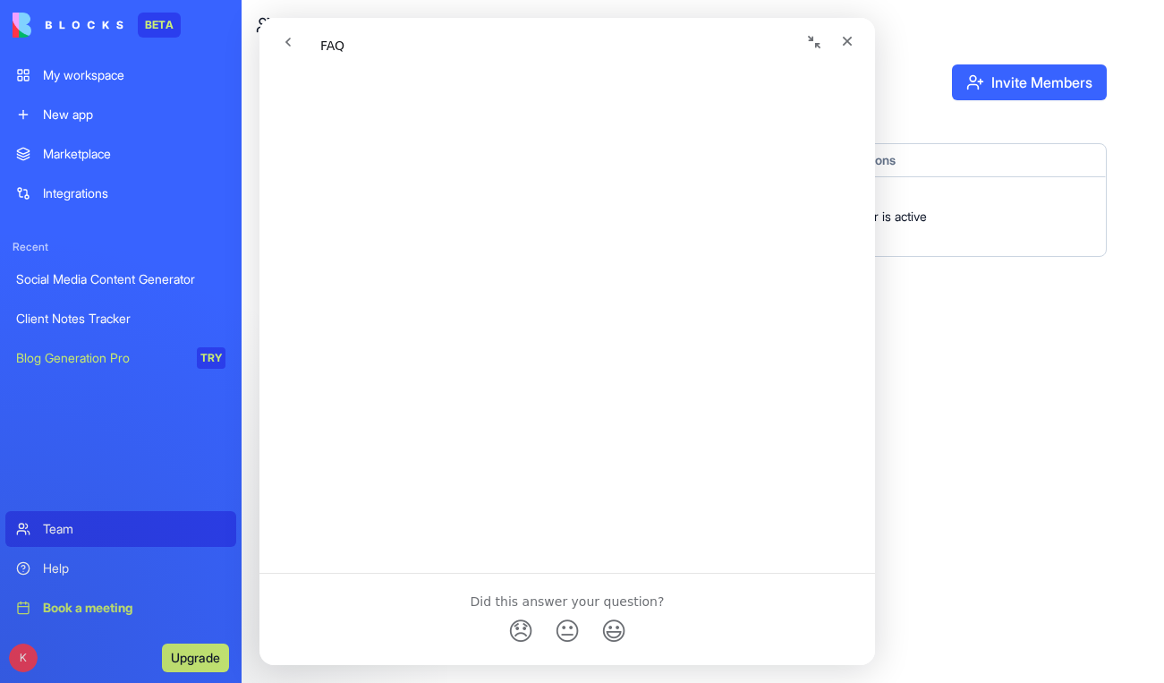
scroll to position [1310, 0]
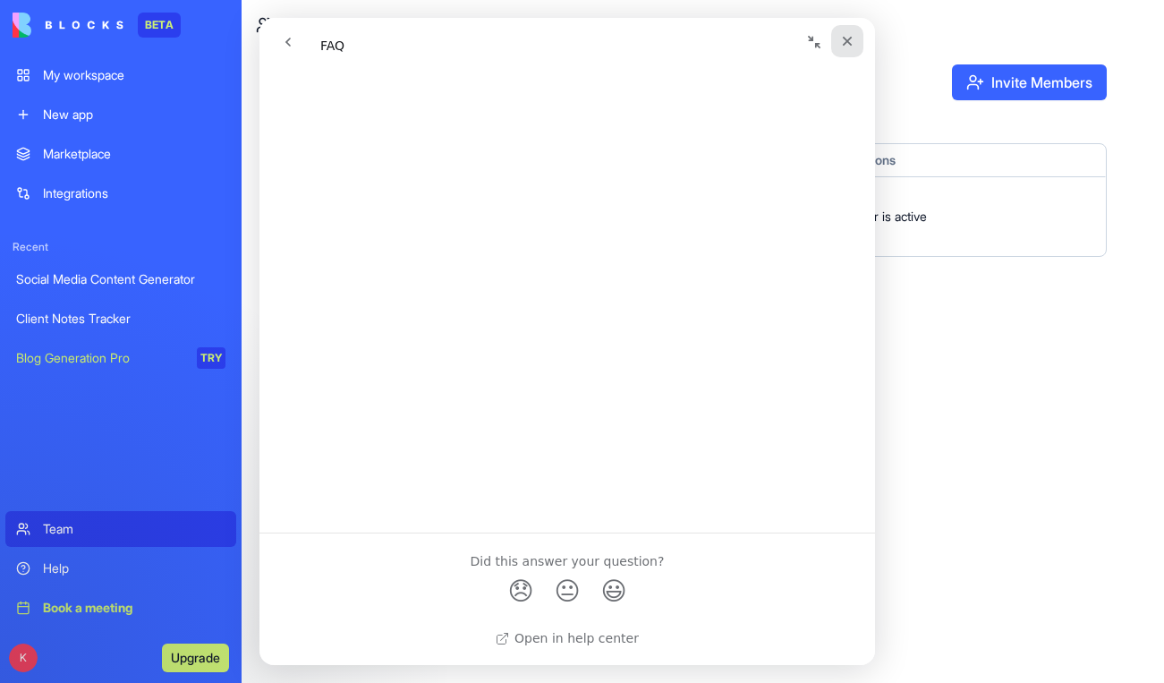
click at [849, 38] on icon "Close" at bounding box center [847, 41] width 14 height 14
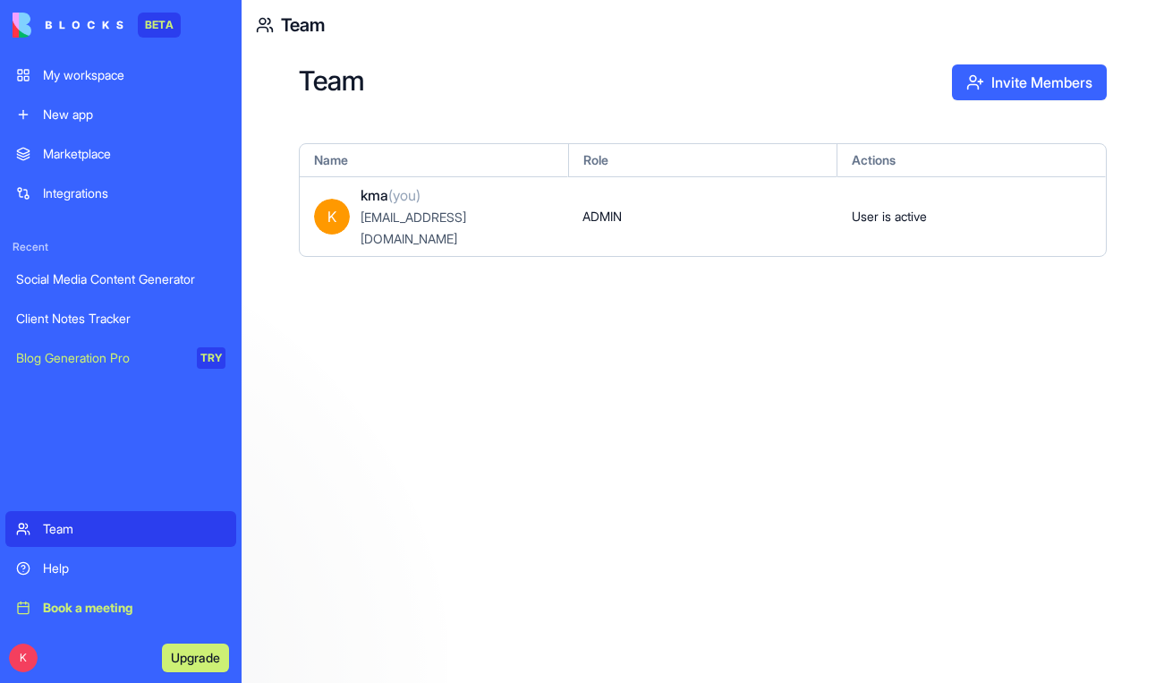
scroll to position [0, 0]
click at [106, 24] on img at bounding box center [68, 25] width 111 height 25
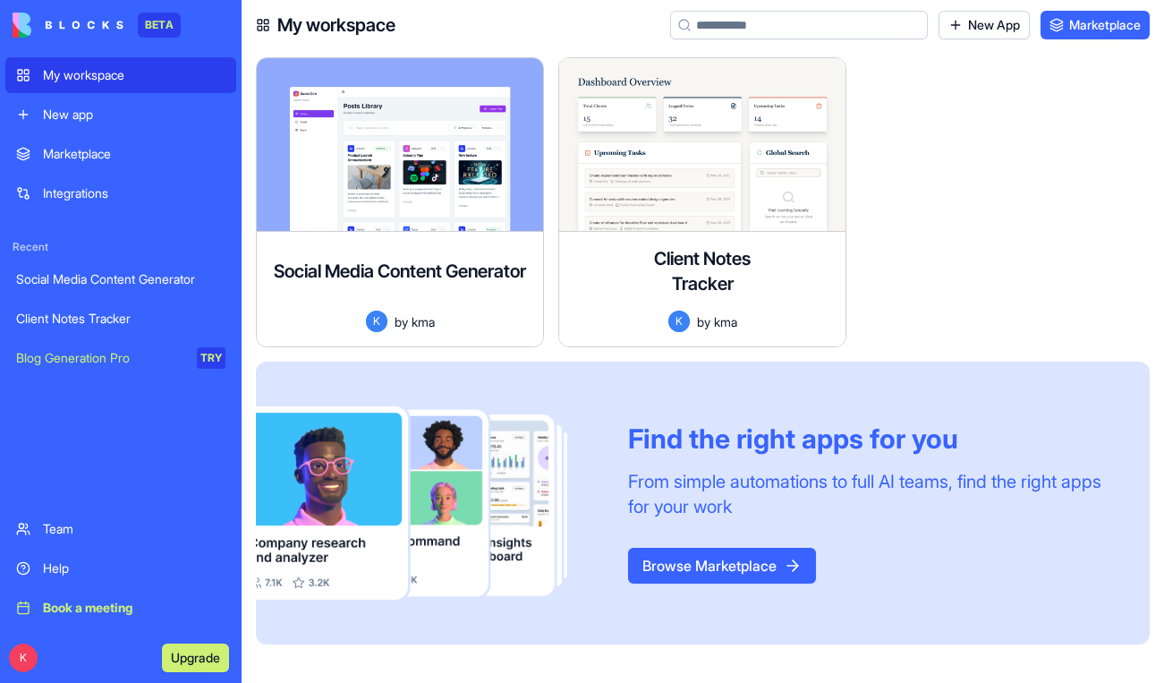
click at [99, 17] on img at bounding box center [68, 25] width 111 height 25
click at [199, 651] on button "Upgrade" at bounding box center [195, 657] width 67 height 29
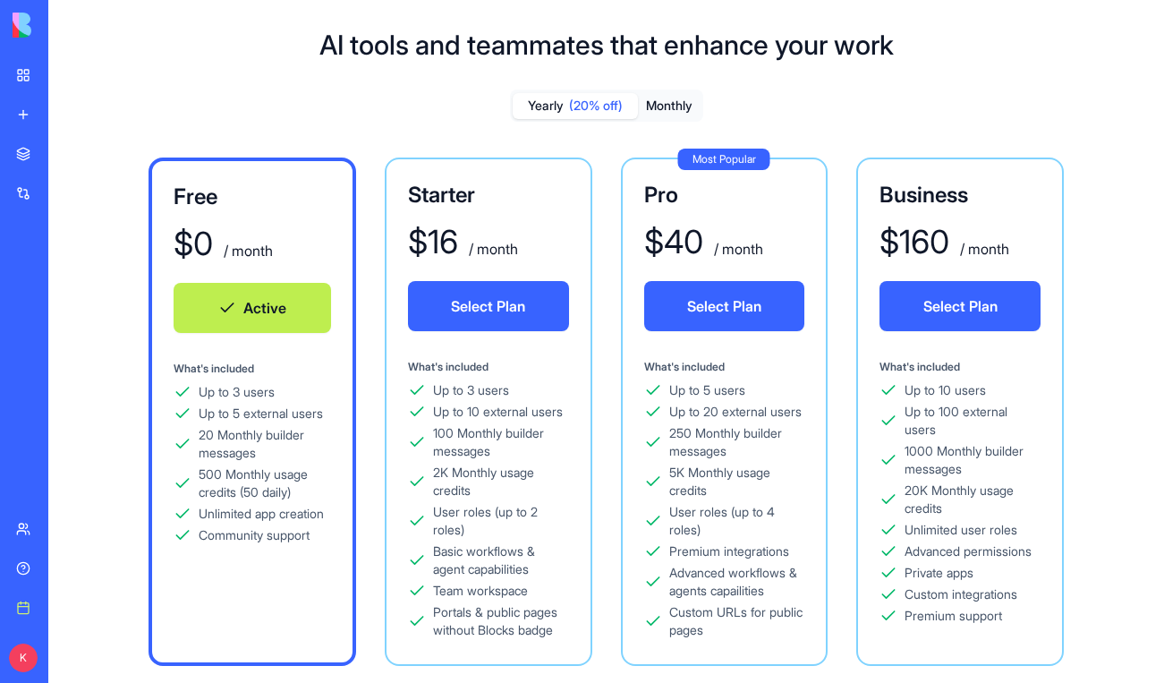
click at [675, 101] on button "Monthly" at bounding box center [669, 106] width 63 height 26
click at [23, 25] on img at bounding box center [68, 25] width 111 height 25
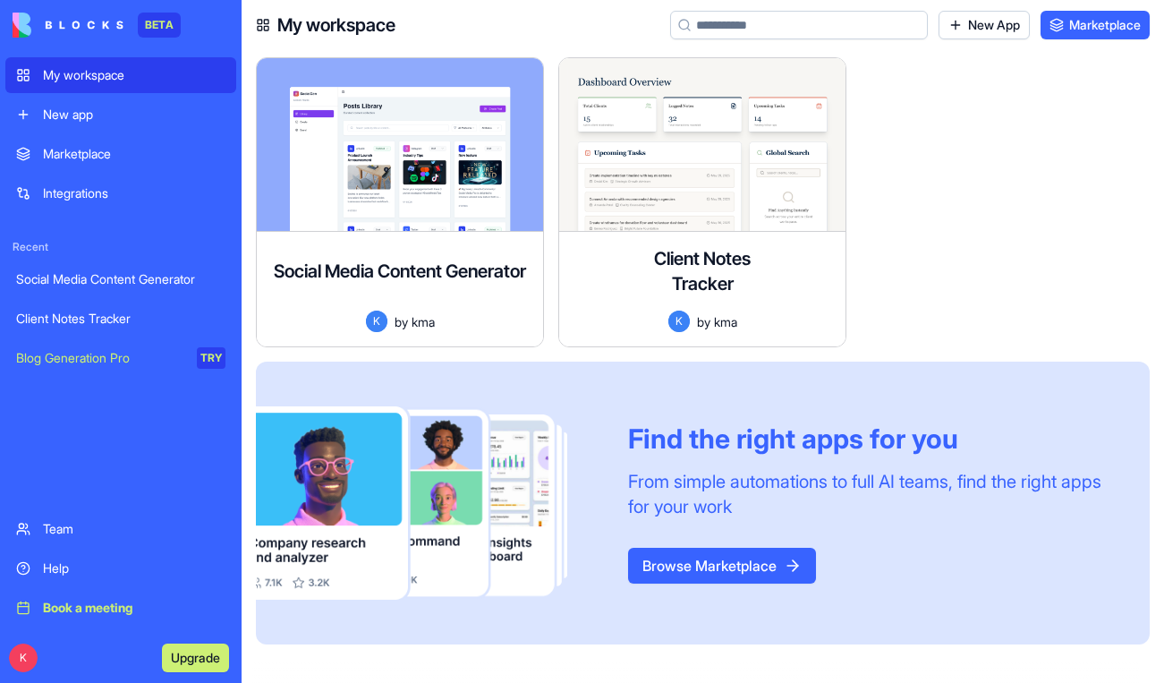
click at [72, 26] on img at bounding box center [68, 25] width 111 height 25
